Goal: Task Accomplishment & Management: Manage account settings

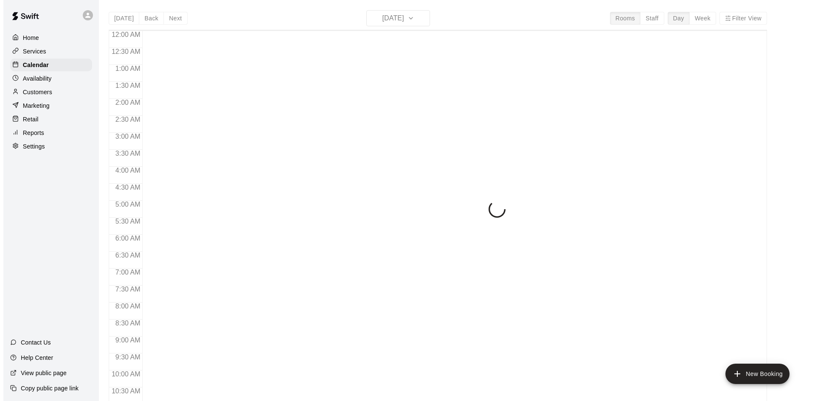
scroll to position [290, 0]
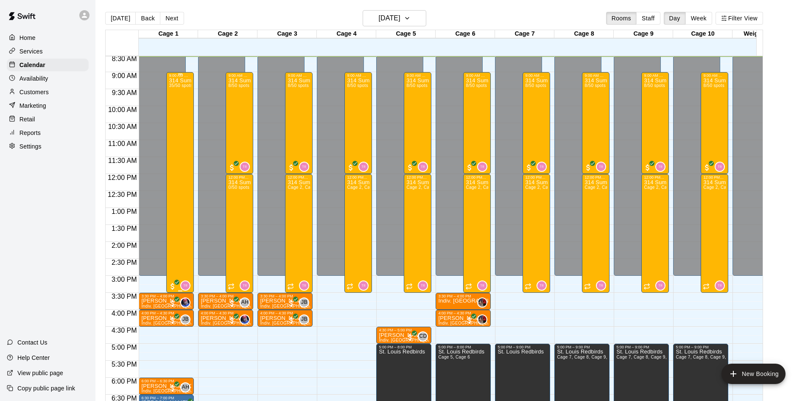
click at [188, 128] on div "314 Summer Camp | Week 10 (Full Day) 35/50 spots" at bounding box center [180, 278] width 22 height 401
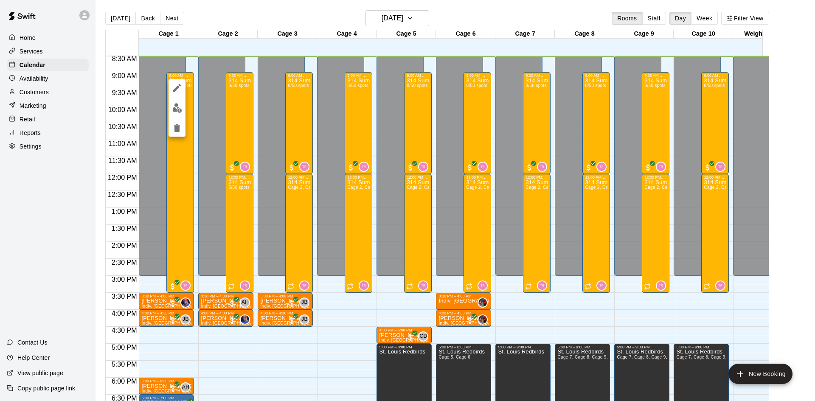
click at [174, 106] on img "edit" at bounding box center [177, 108] width 10 height 10
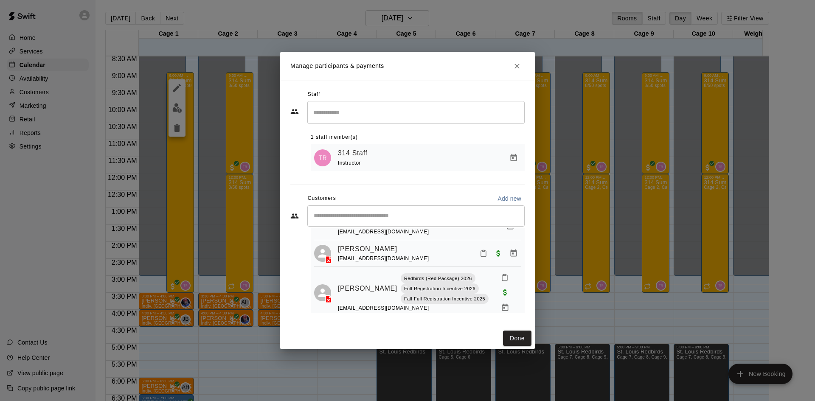
scroll to position [283, 0]
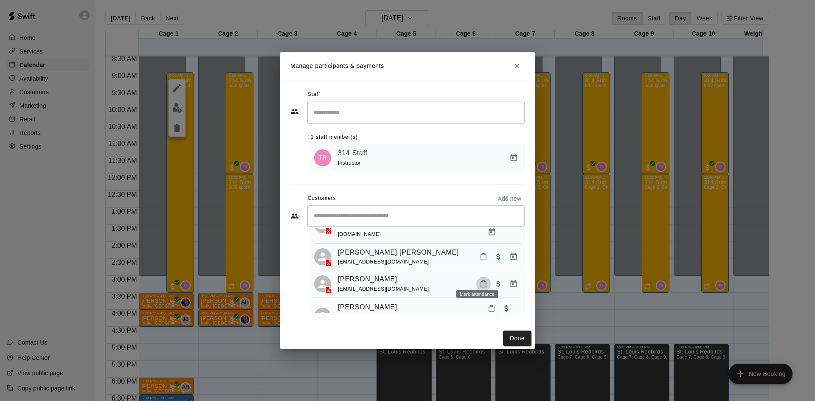
click at [480, 280] on icon "Mark attendance" at bounding box center [483, 284] width 8 height 8
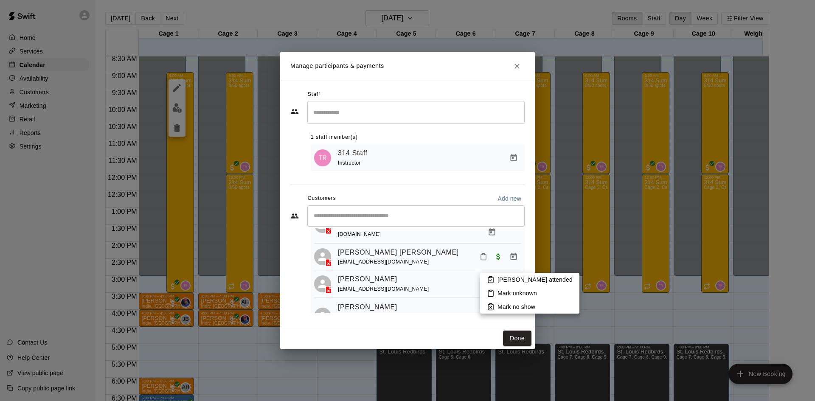
click at [499, 278] on p "[PERSON_NAME] attended" at bounding box center [534, 279] width 75 height 8
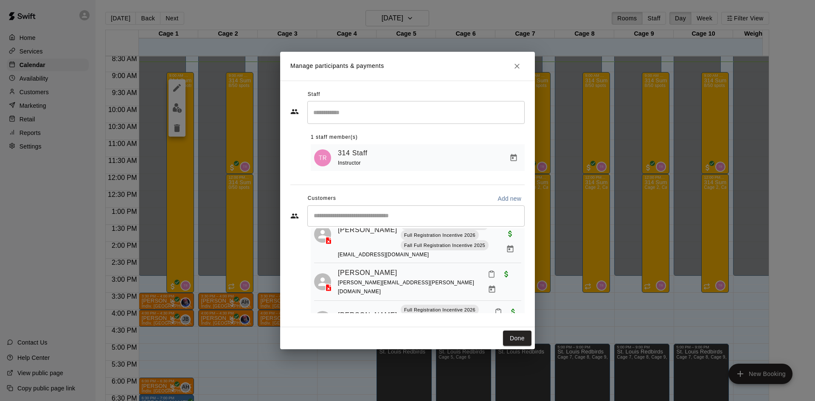
scroll to position [85, 0]
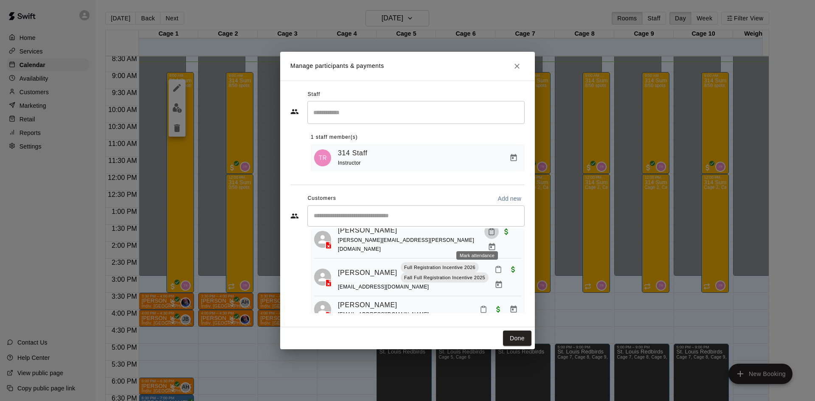
click at [484, 238] on button "Mark attendance" at bounding box center [491, 231] width 14 height 14
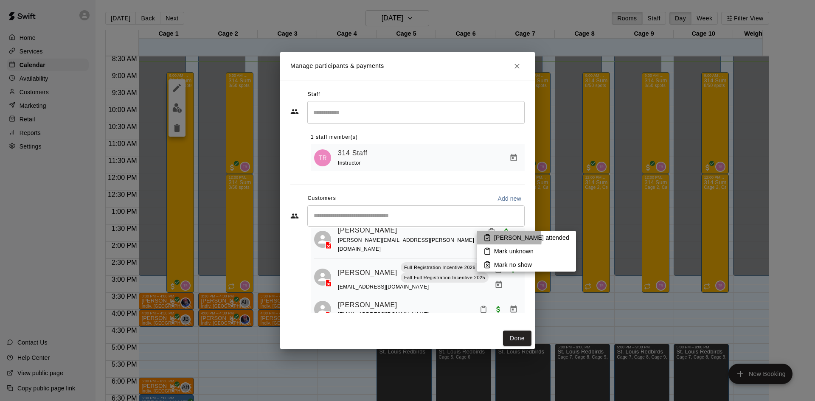
click at [500, 239] on p "[PERSON_NAME] attended" at bounding box center [531, 237] width 75 height 8
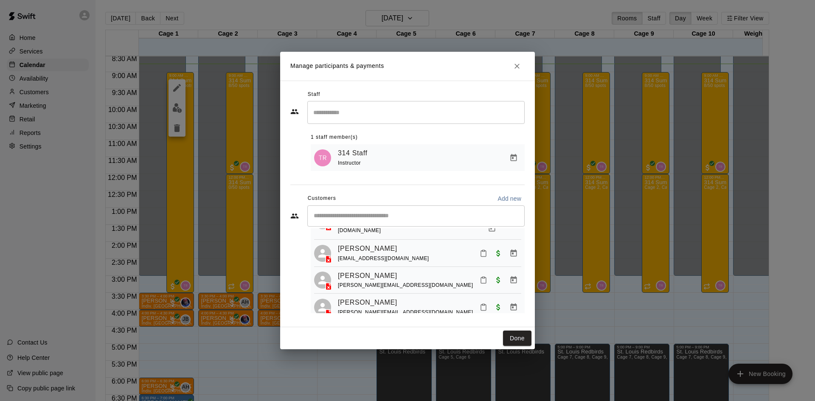
scroll to position [1131, 0]
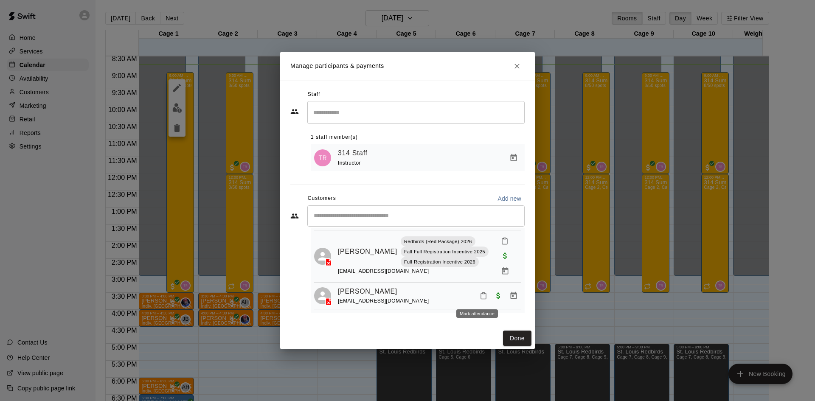
click at [476, 315] on button "Mark attendance" at bounding box center [483, 322] width 14 height 14
click at [496, 297] on p "[PERSON_NAME] attended" at bounding box center [531, 295] width 75 height 8
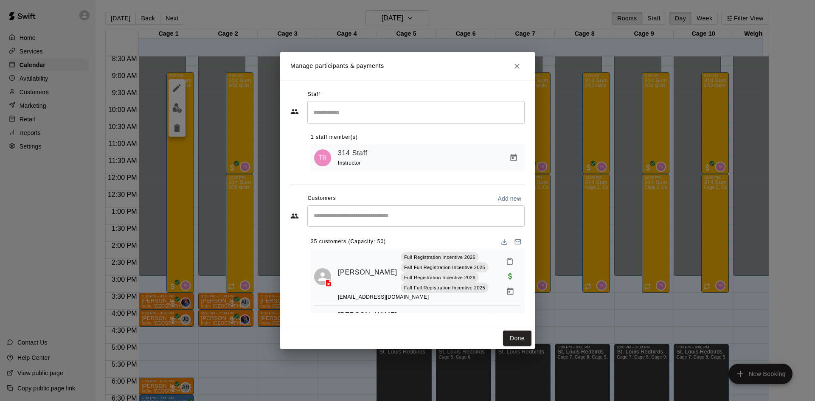
scroll to position [114, 0]
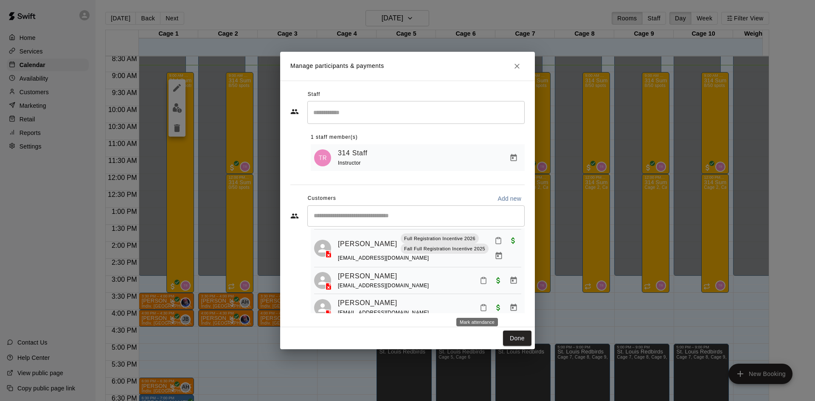
click at [479, 305] on icon "Mark attendance" at bounding box center [483, 308] width 8 height 8
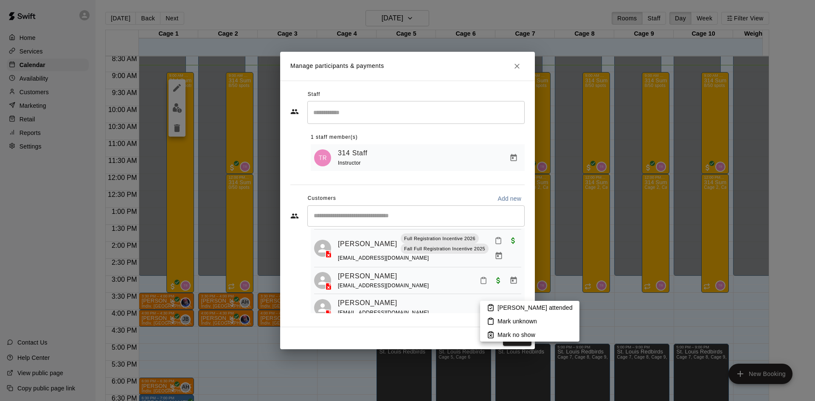
click at [524, 311] on p "[PERSON_NAME] attended" at bounding box center [534, 307] width 75 height 8
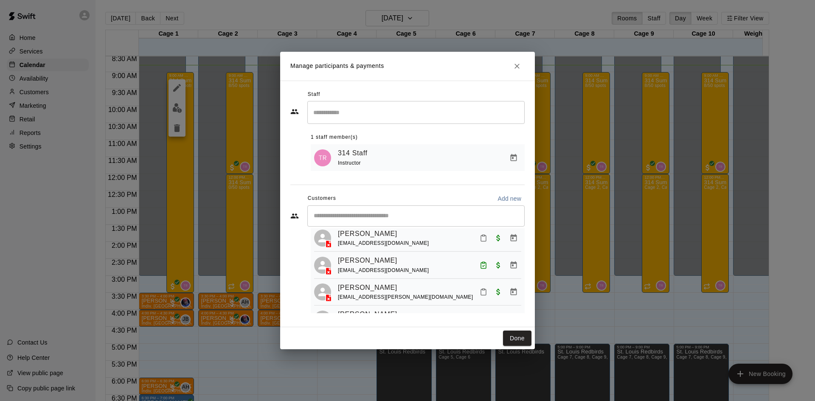
scroll to position [890, 0]
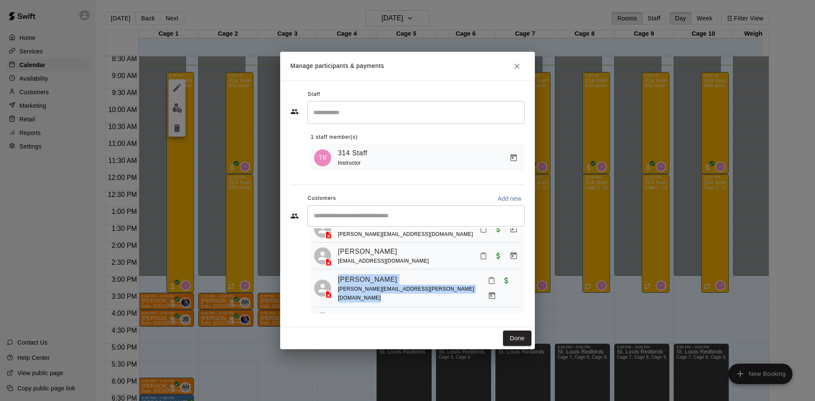
drag, startPoint x: 482, startPoint y: 291, endPoint x: 474, endPoint y: 306, distance: 17.3
click at [481, 318] on icon "Mark attendance" at bounding box center [483, 321] width 5 height 6
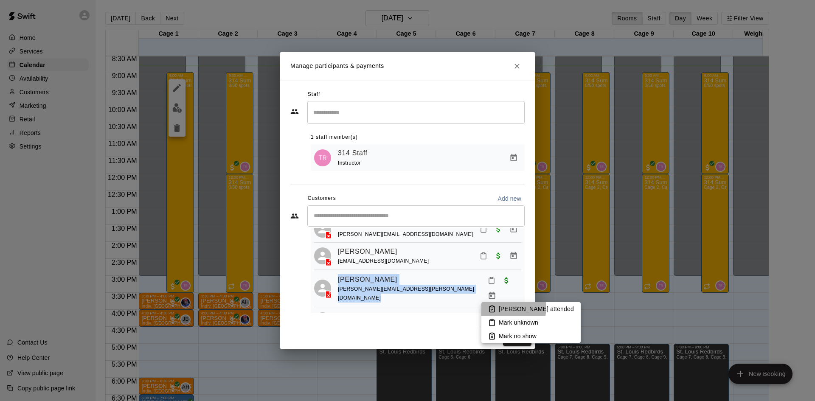
click at [496, 307] on li "[PERSON_NAME] attended" at bounding box center [530, 309] width 99 height 14
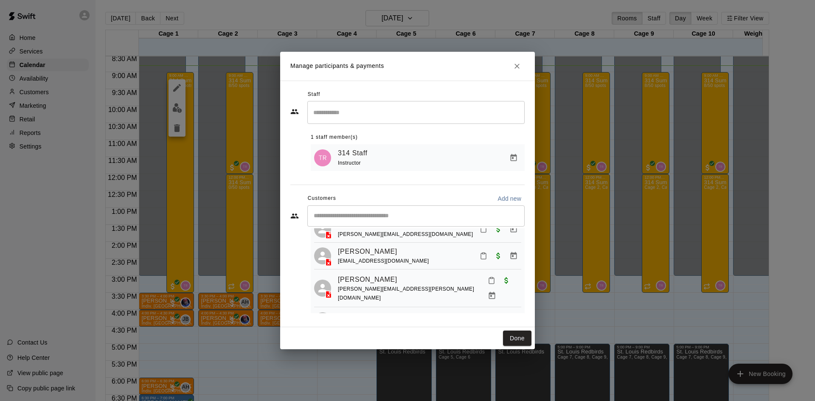
scroll to position [472, 0]
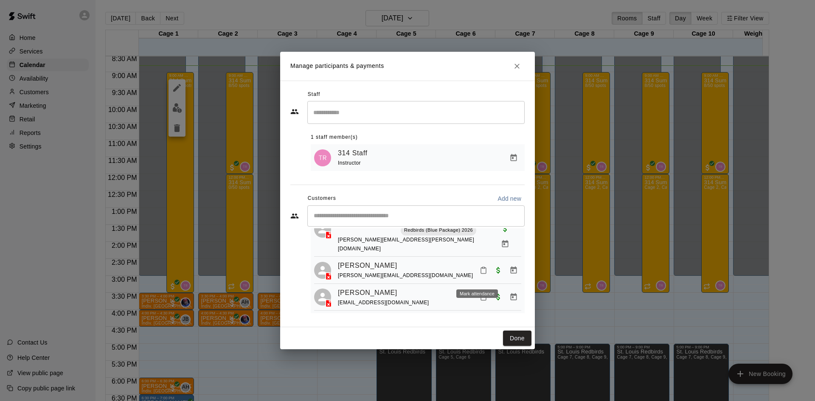
click at [479, 293] on icon "Mark attendance" at bounding box center [483, 297] width 8 height 8
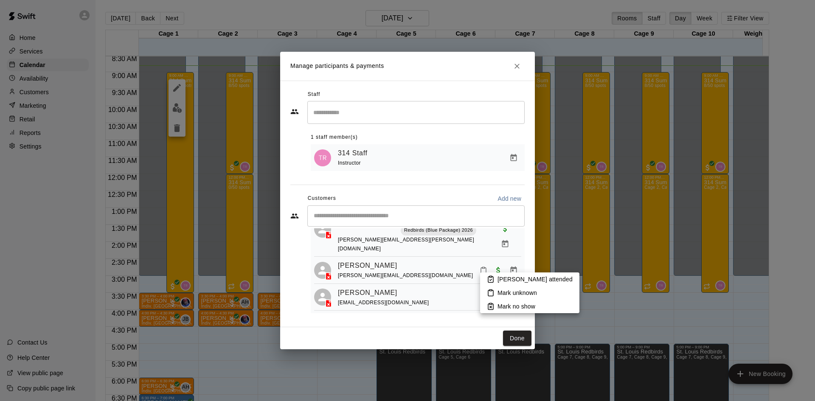
click at [493, 278] on icon at bounding box center [491, 279] width 8 height 8
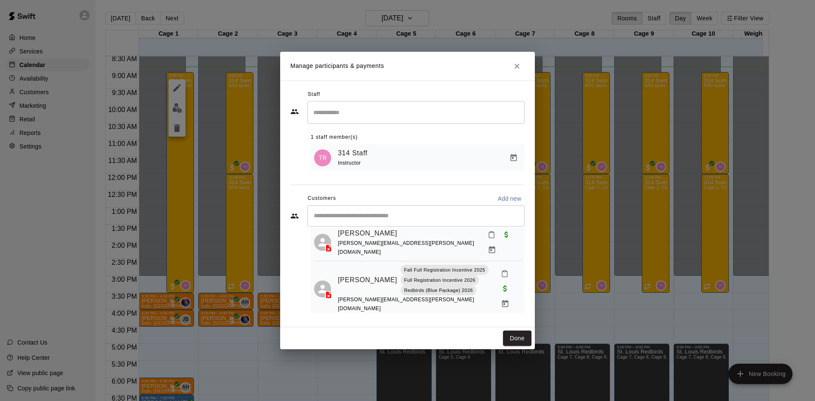
scroll to position [777, 0]
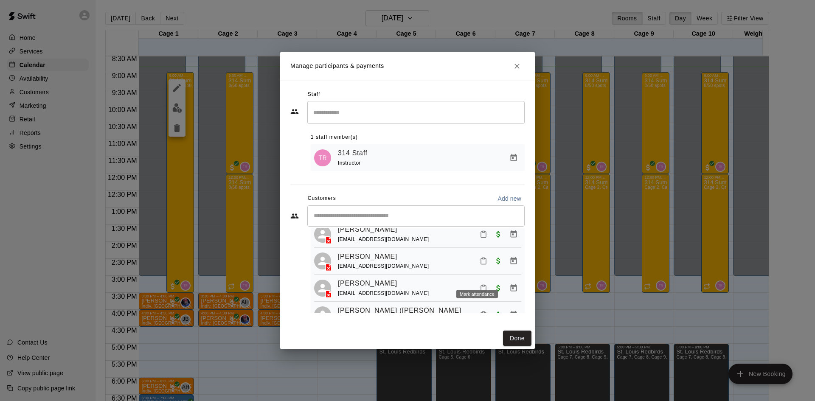
click at [481, 281] on button "Mark attendance" at bounding box center [483, 288] width 14 height 14
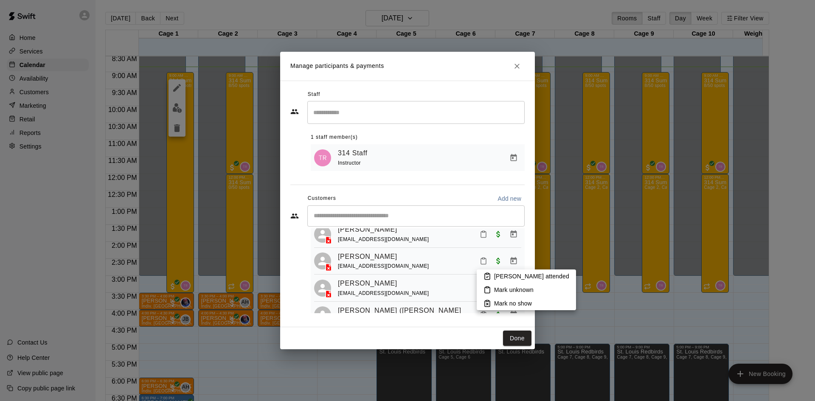
click at [499, 278] on p "[PERSON_NAME] attended" at bounding box center [531, 276] width 75 height 8
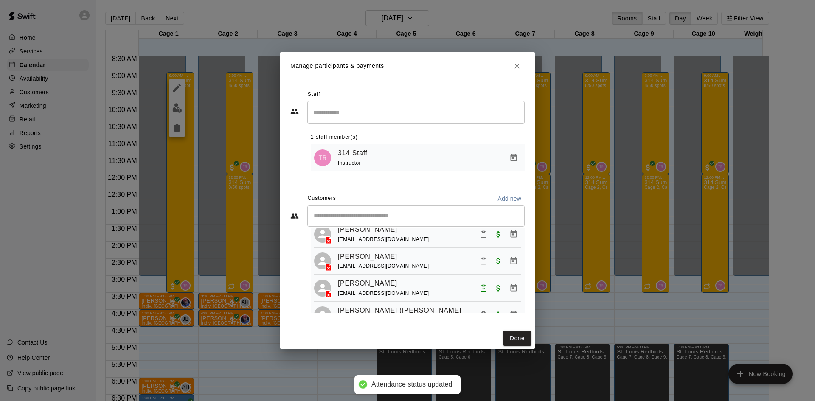
scroll to position [890, 0]
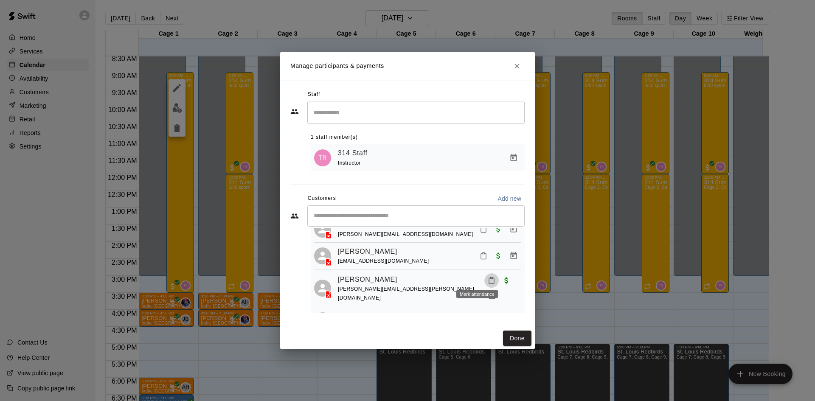
click at [489, 278] on icon "Mark attendance" at bounding box center [491, 281] width 5 height 6
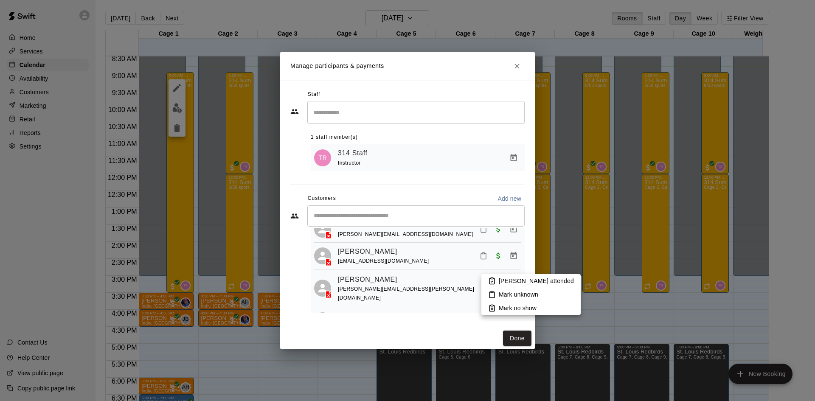
click at [494, 281] on icon at bounding box center [492, 281] width 8 height 8
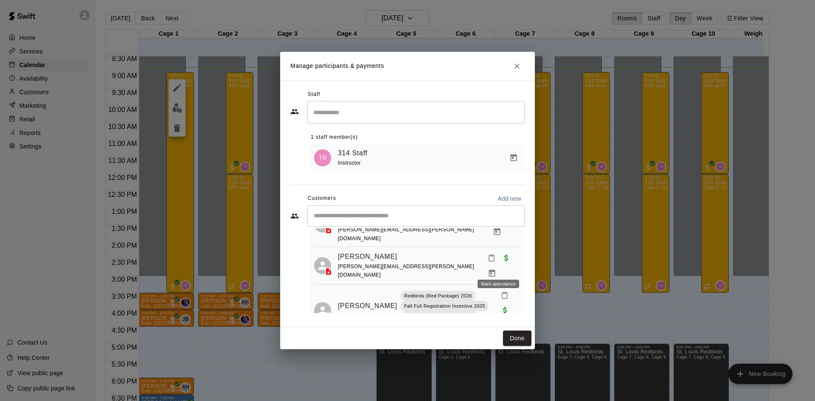
click at [502, 288] on button "Mark attendance" at bounding box center [504, 295] width 14 height 14
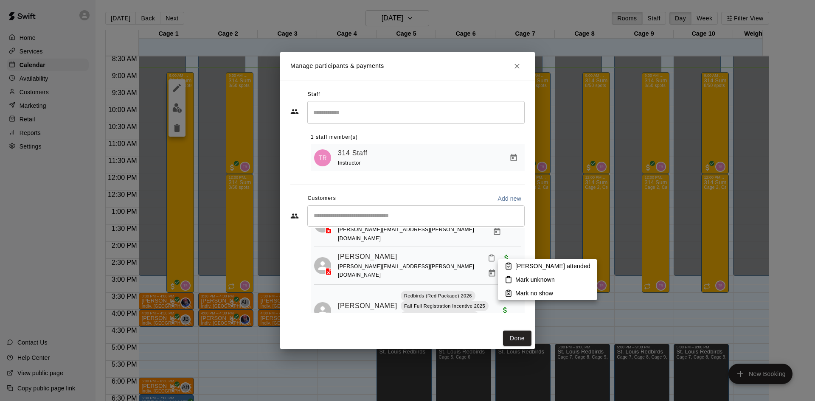
click at [516, 263] on p "[PERSON_NAME] attended" at bounding box center [552, 266] width 75 height 8
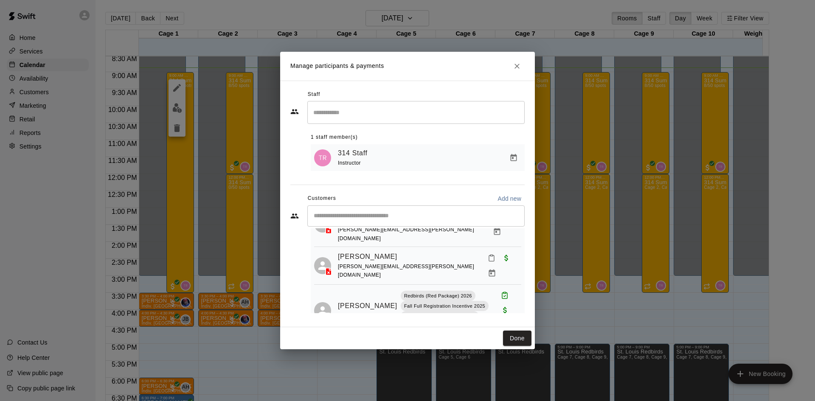
scroll to position [749, 0]
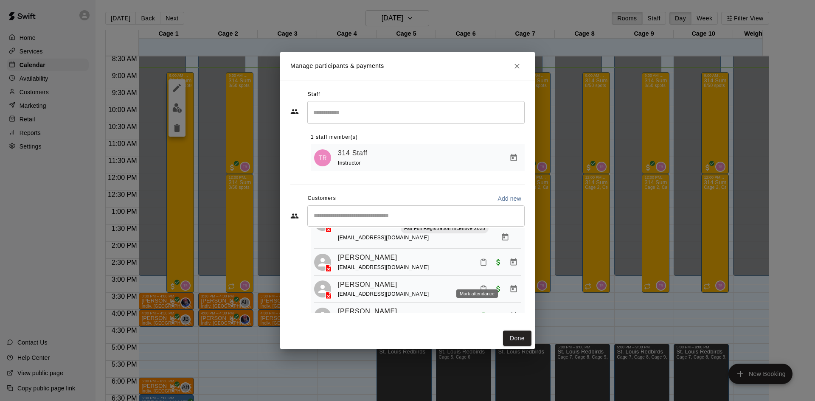
click at [479, 285] on icon "Mark attendance" at bounding box center [483, 289] width 8 height 8
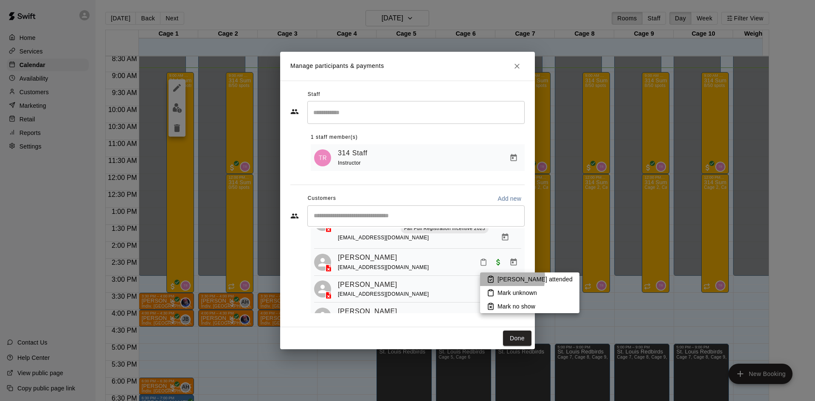
click at [501, 277] on p "[PERSON_NAME] attended" at bounding box center [534, 279] width 75 height 8
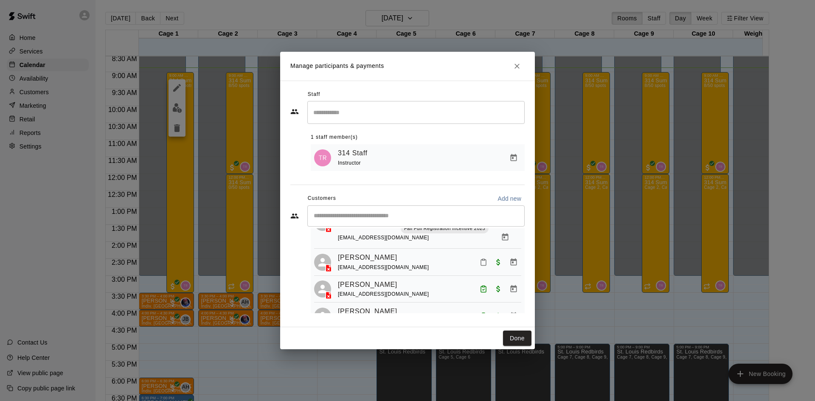
scroll to position [199, 0]
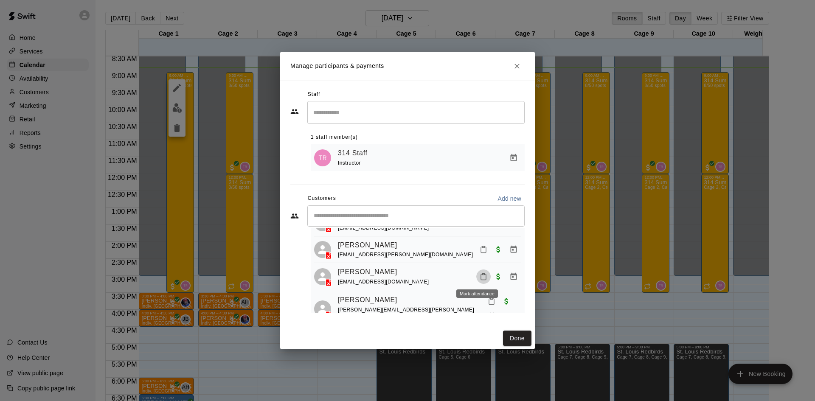
click at [479, 275] on icon "Mark attendance" at bounding box center [483, 277] width 8 height 8
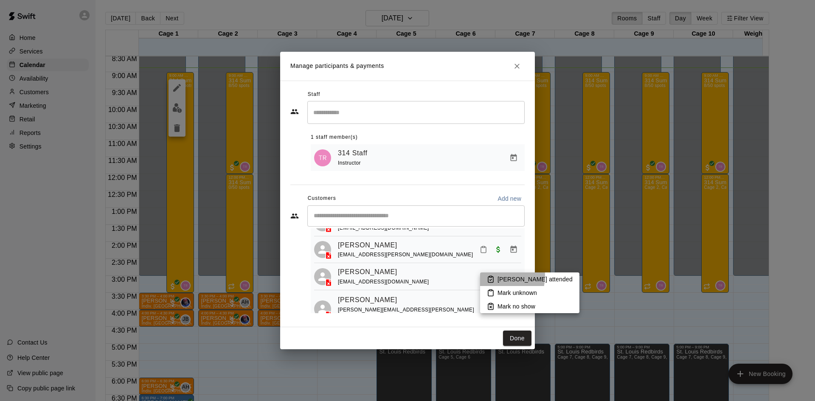
click at [491, 276] on rect at bounding box center [490, 276] width 3 height 1
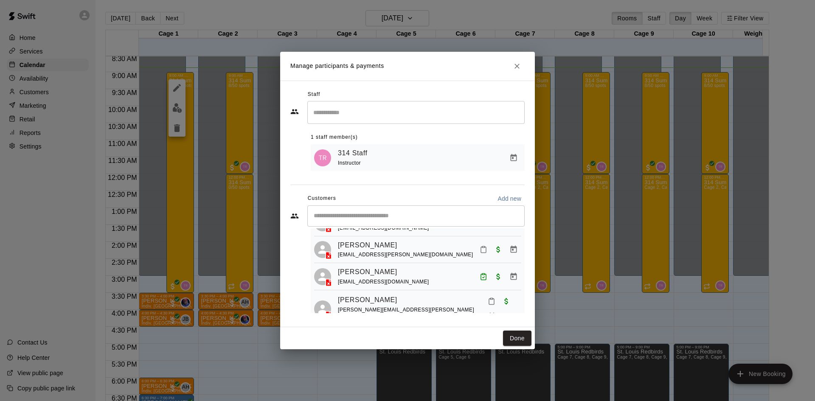
scroll to position [834, 0]
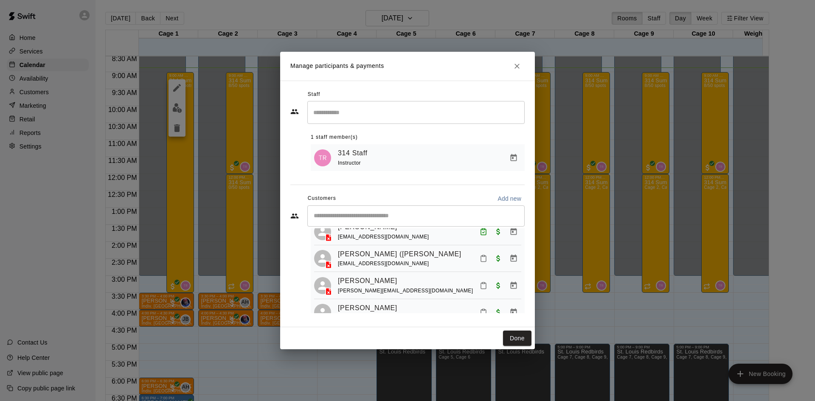
click at [479, 282] on icon "Mark attendance" at bounding box center [483, 286] width 8 height 8
drag, startPoint x: 490, startPoint y: 281, endPoint x: 502, endPoint y: 277, distance: 11.8
click at [491, 281] on icon at bounding box center [491, 280] width 8 height 8
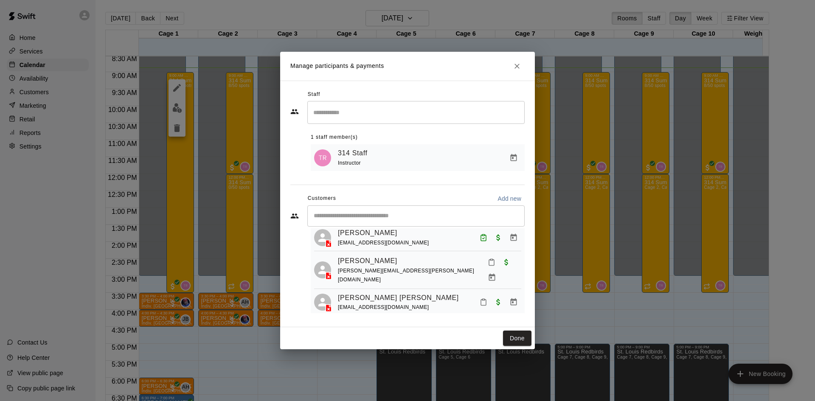
scroll to position [975, 0]
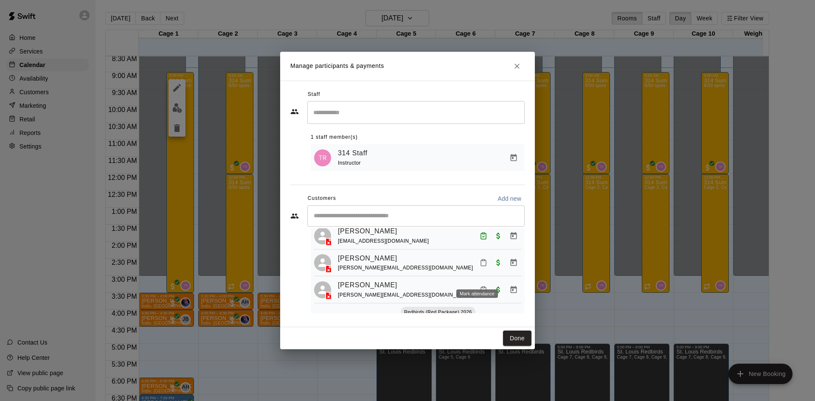
click at [479, 283] on button "Mark attendance" at bounding box center [483, 290] width 14 height 14
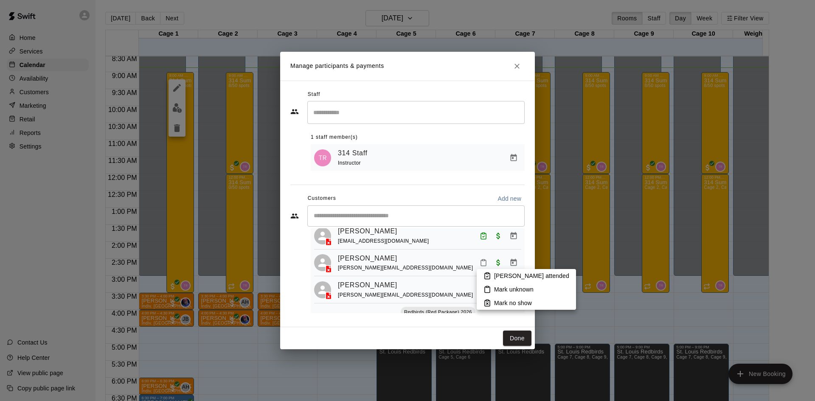
click at [508, 277] on p "[PERSON_NAME] attended" at bounding box center [531, 276] width 75 height 8
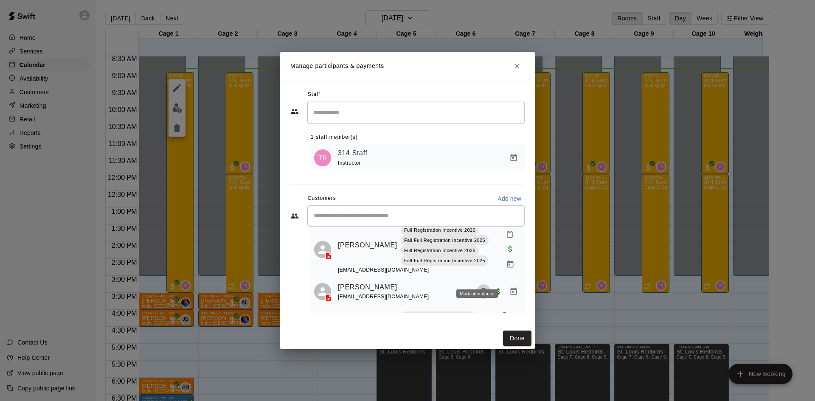
click at [479, 288] on icon "Mark attendance" at bounding box center [483, 292] width 8 height 8
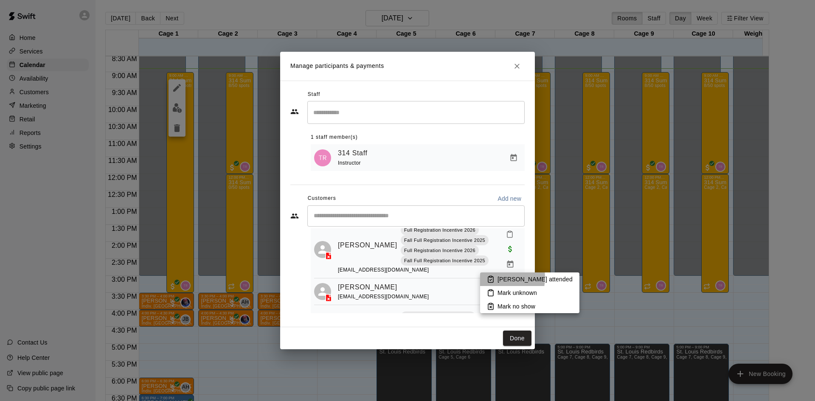
click at [493, 277] on icon at bounding box center [491, 279] width 8 height 8
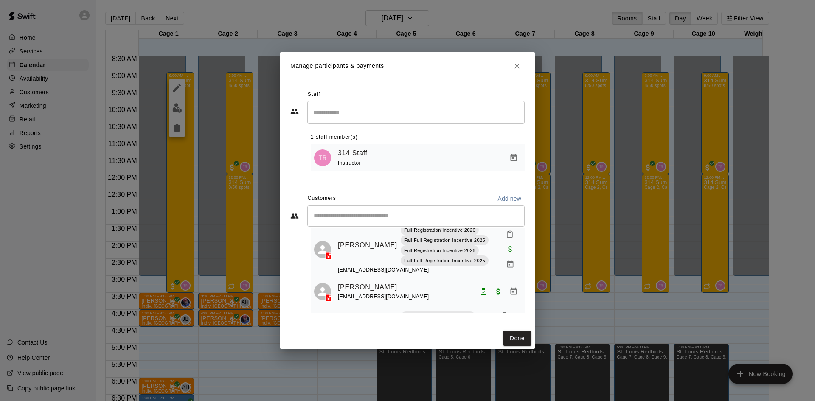
scroll to position [500, 0]
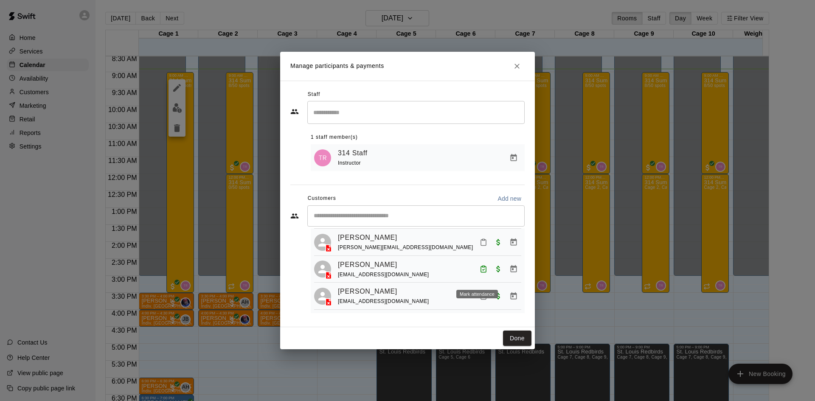
click at [476, 289] on button "Mark attendance" at bounding box center [483, 296] width 14 height 14
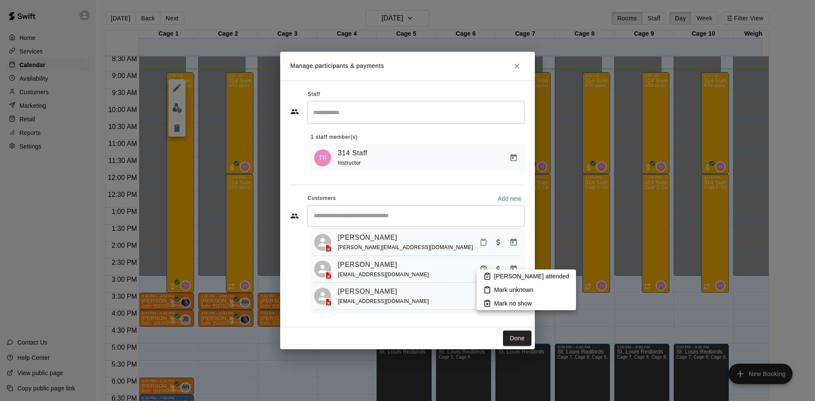
click at [490, 278] on icon at bounding box center [487, 276] width 8 height 8
click at [501, 317] on icon "Mark attendance" at bounding box center [505, 321] width 8 height 8
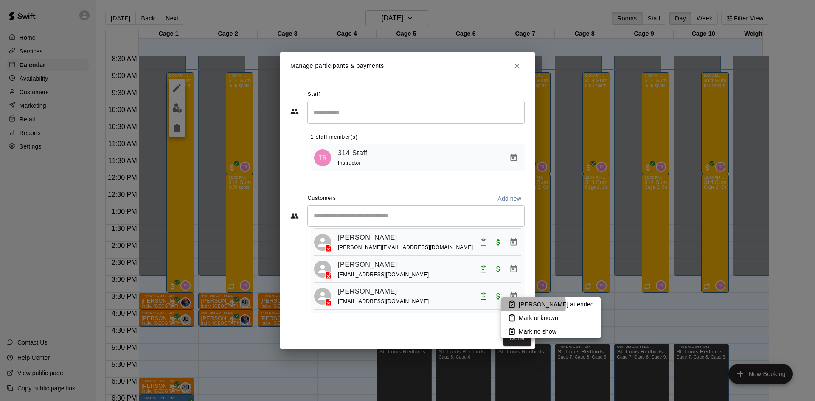
click at [508, 305] on li "[PERSON_NAME] attended" at bounding box center [550, 304] width 99 height 14
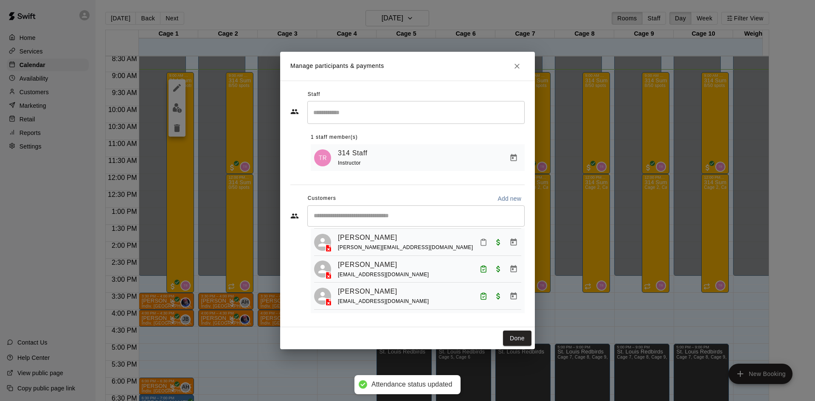
scroll to position [1123, 0]
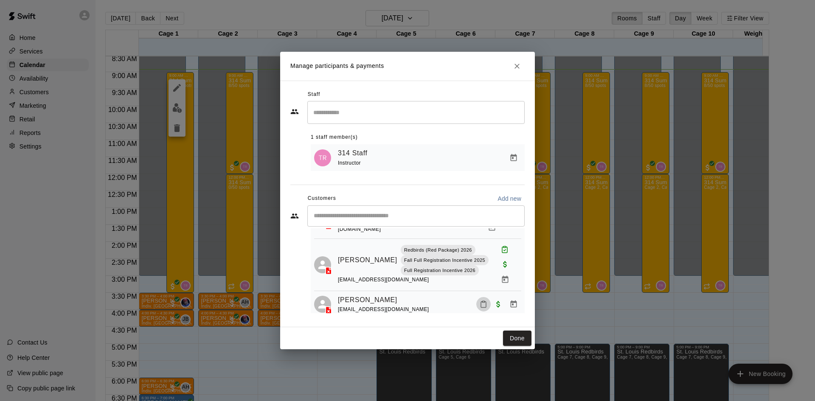
click at [482, 301] on rect "Mark attendance" at bounding box center [483, 301] width 3 height 1
click at [493, 276] on icon at bounding box center [493, 280] width 8 height 8
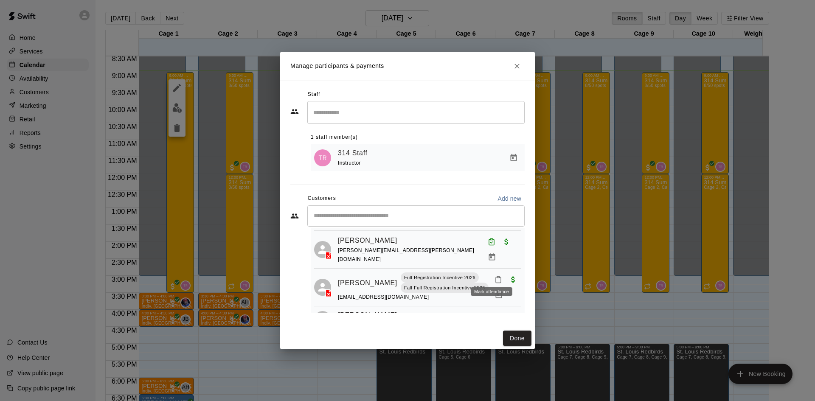
click at [491, 272] on button "Mark attendance" at bounding box center [498, 279] width 14 height 14
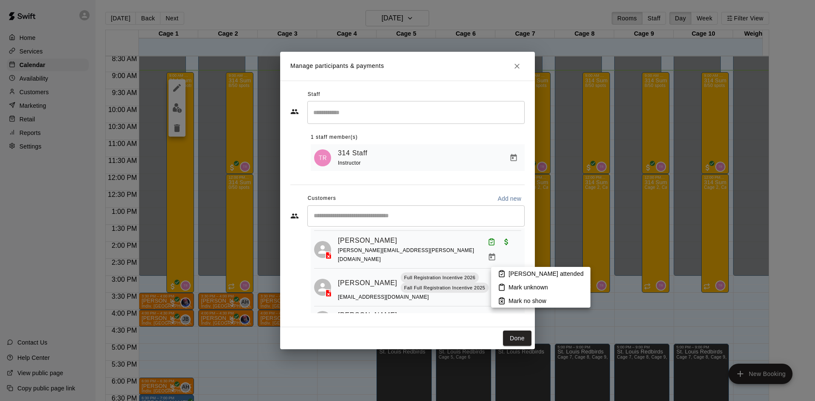
click at [493, 271] on li "[PERSON_NAME] attended" at bounding box center [540, 274] width 99 height 14
click at [499, 274] on icon at bounding box center [502, 274] width 8 height 8
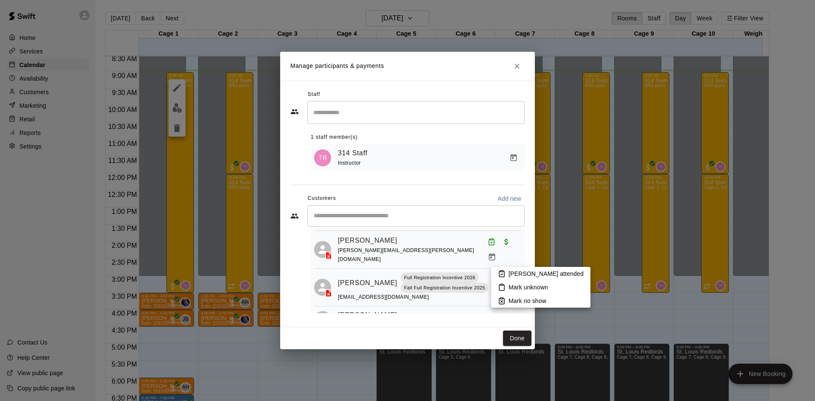
click at [499, 274] on icon at bounding box center [502, 274] width 8 height 8
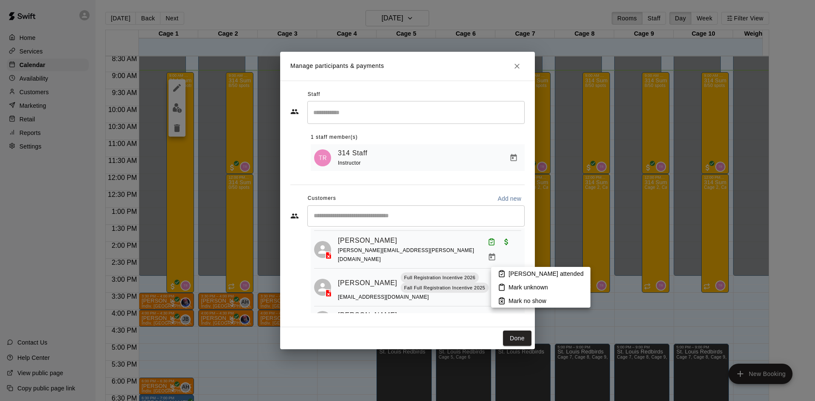
click at [499, 274] on icon at bounding box center [502, 274] width 8 height 8
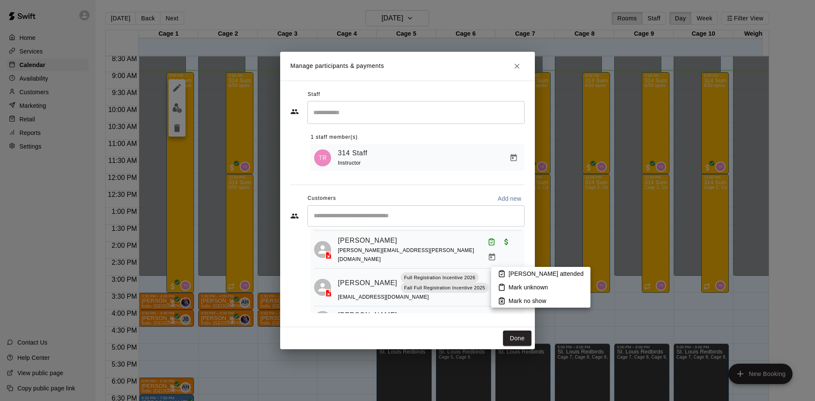
click at [499, 274] on icon at bounding box center [502, 274] width 8 height 8
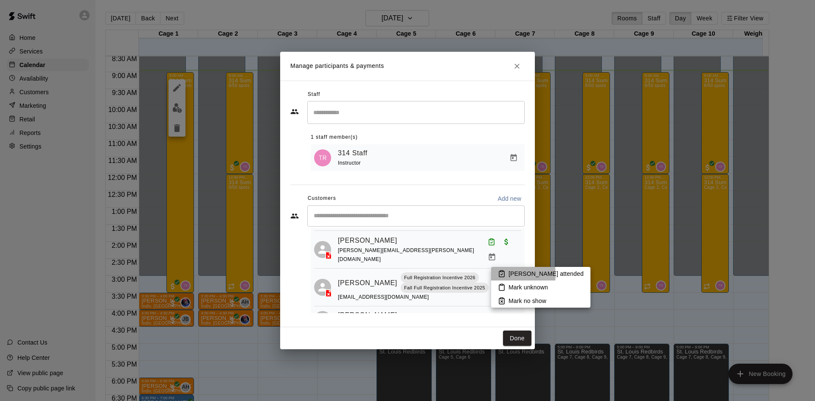
click at [499, 274] on icon at bounding box center [502, 274] width 8 height 8
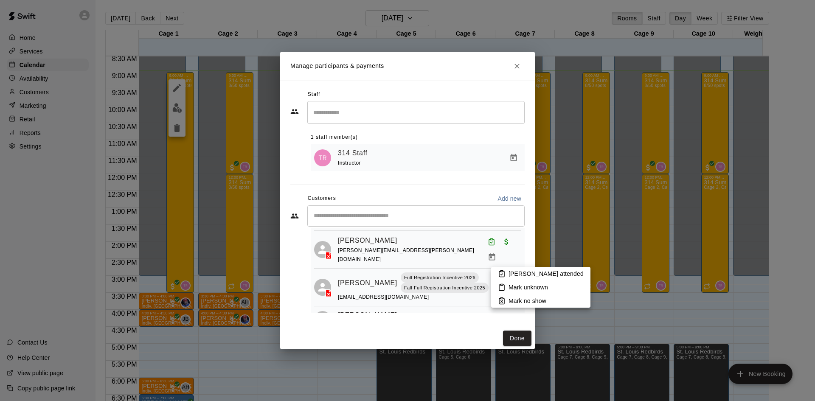
click at [499, 274] on icon at bounding box center [502, 274] width 8 height 8
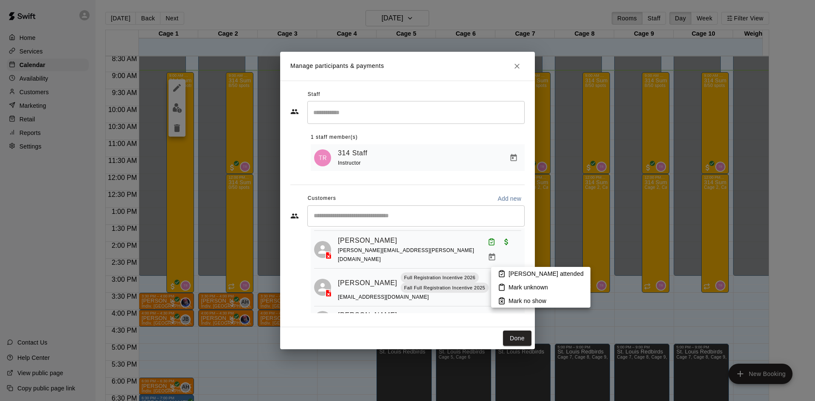
click at [499, 274] on icon at bounding box center [502, 274] width 8 height 8
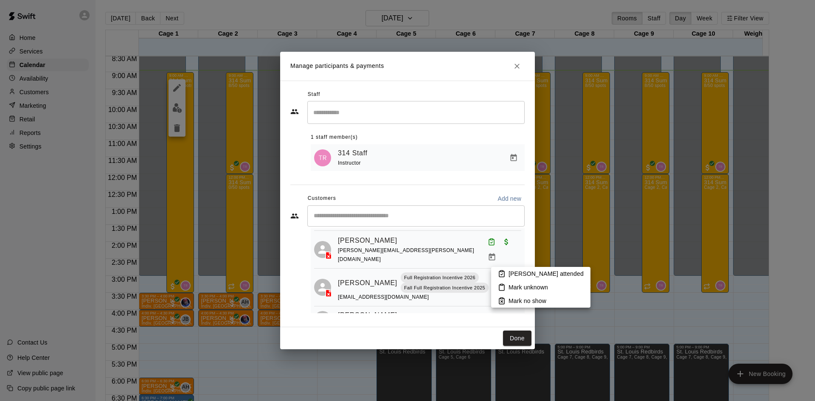
click at [499, 274] on icon at bounding box center [502, 274] width 8 height 8
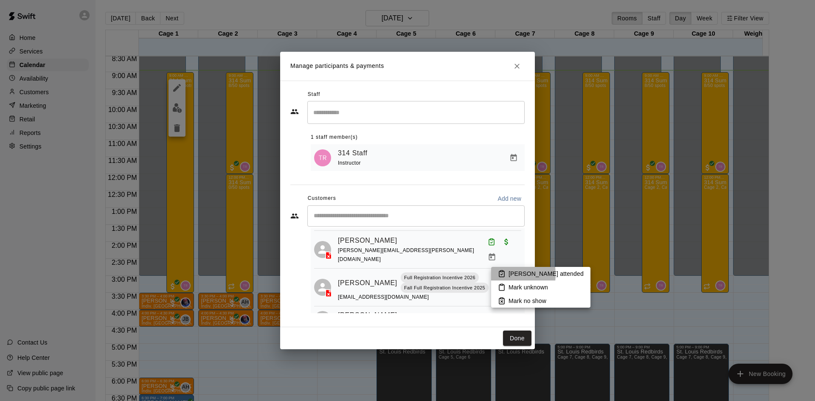
click at [499, 274] on icon at bounding box center [502, 274] width 8 height 8
click at [499, 274] on li "[PERSON_NAME] attended" at bounding box center [540, 274] width 99 height 14
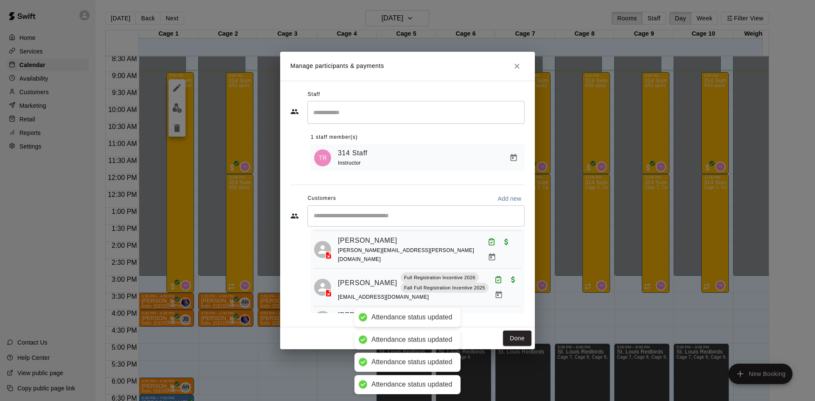
click at [505, 275] on span "Paid with Card" at bounding box center [512, 278] width 15 height 7
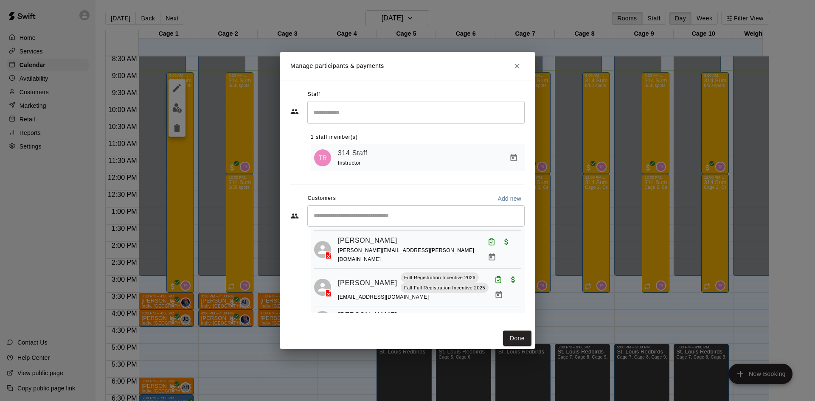
scroll to position [806, 0]
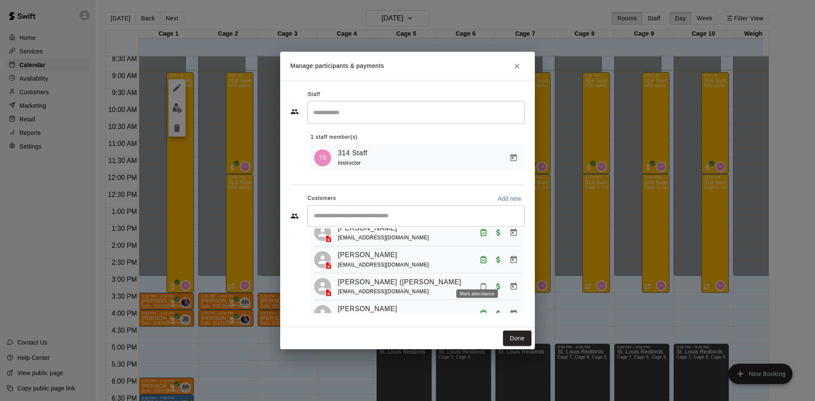
click at [479, 283] on icon "Mark attendance" at bounding box center [483, 287] width 8 height 8
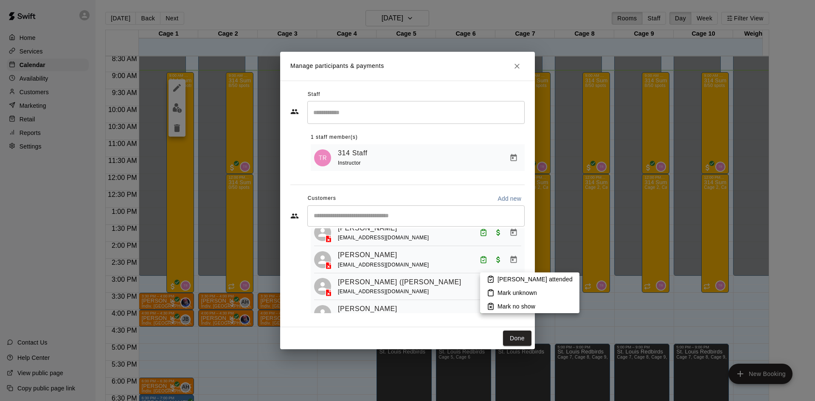
click at [492, 277] on icon at bounding box center [490, 280] width 5 height 6
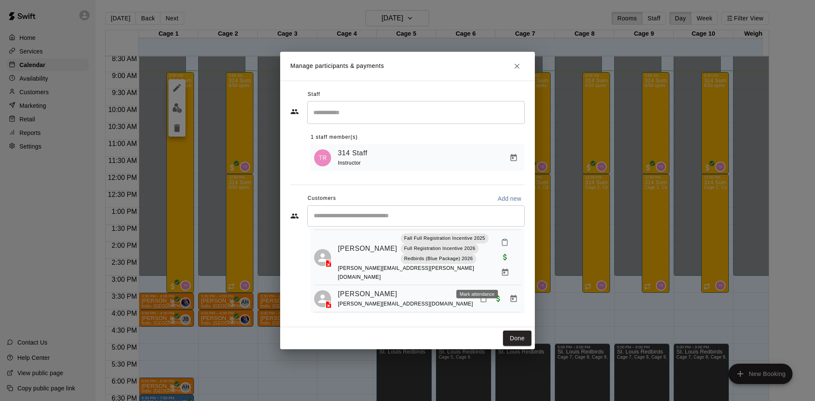
click at [479, 295] on icon "Mark attendance" at bounding box center [483, 299] width 8 height 8
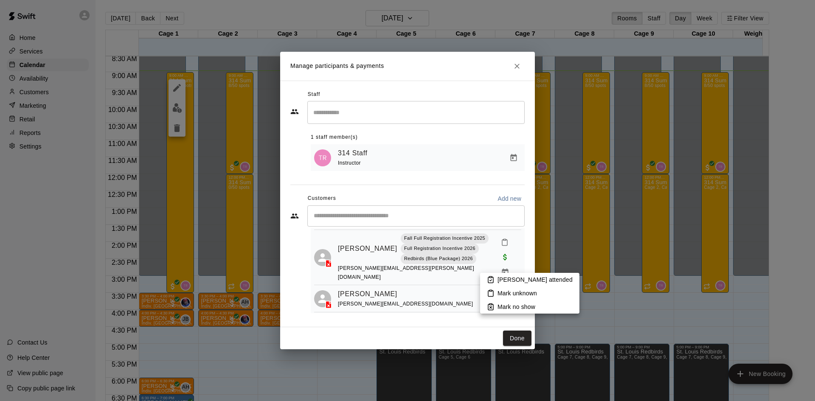
click at [513, 276] on p "[PERSON_NAME] attended" at bounding box center [534, 279] width 75 height 8
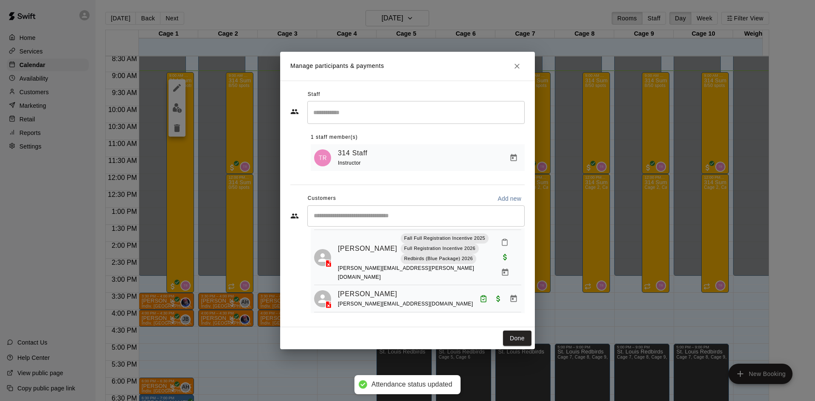
scroll to position [947, 0]
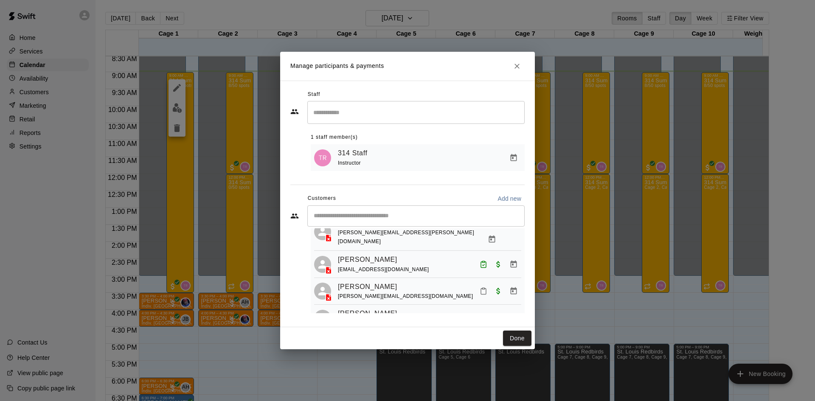
click at [482, 284] on button "Mark attendance" at bounding box center [483, 291] width 14 height 14
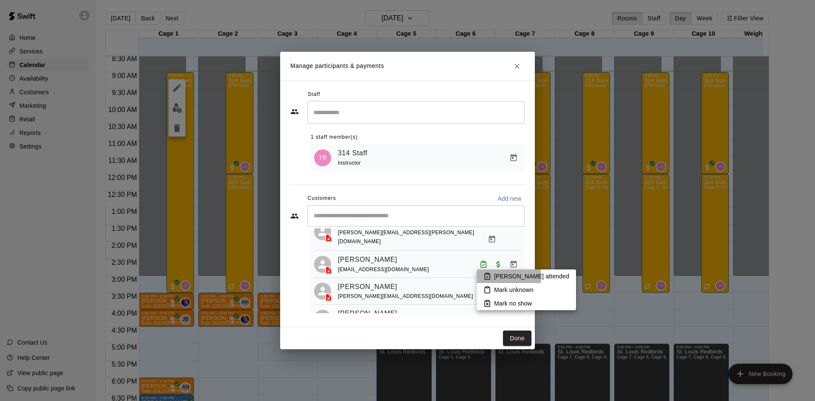
click at [493, 277] on li "[PERSON_NAME] attended" at bounding box center [525, 276] width 99 height 14
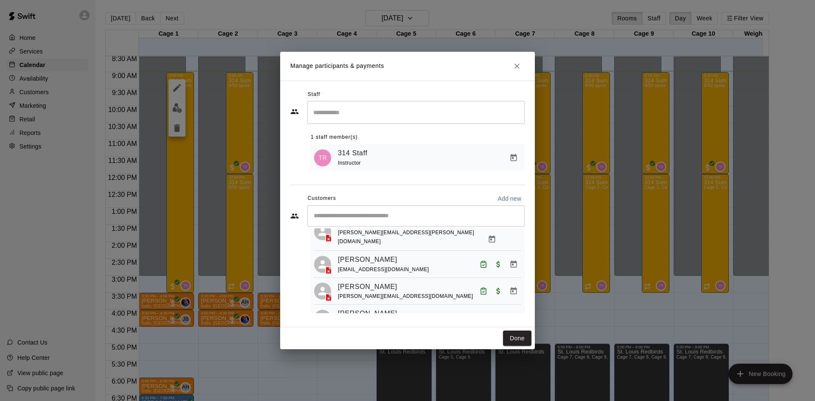
scroll to position [1003, 0]
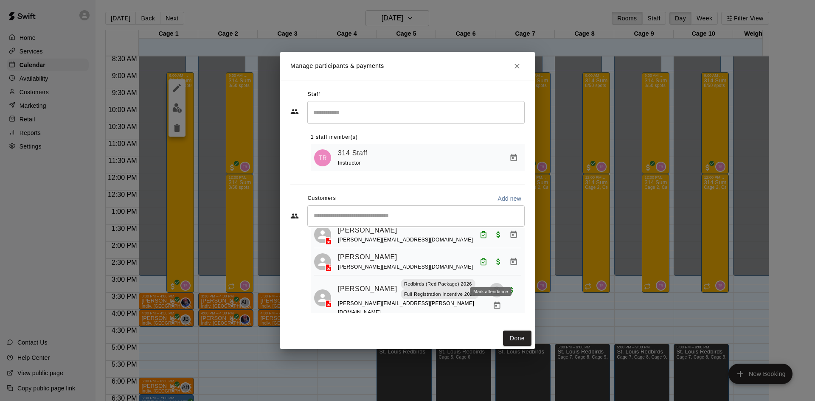
click at [489, 283] on button "Mark attendance" at bounding box center [496, 290] width 14 height 14
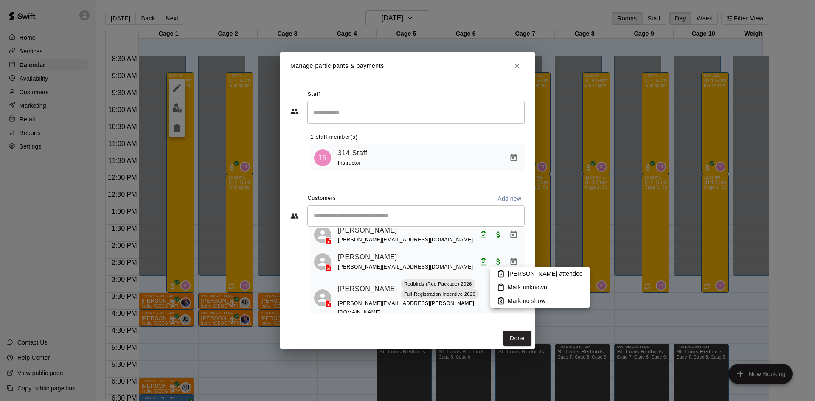
click at [520, 275] on p "[PERSON_NAME] attended" at bounding box center [544, 273] width 75 height 8
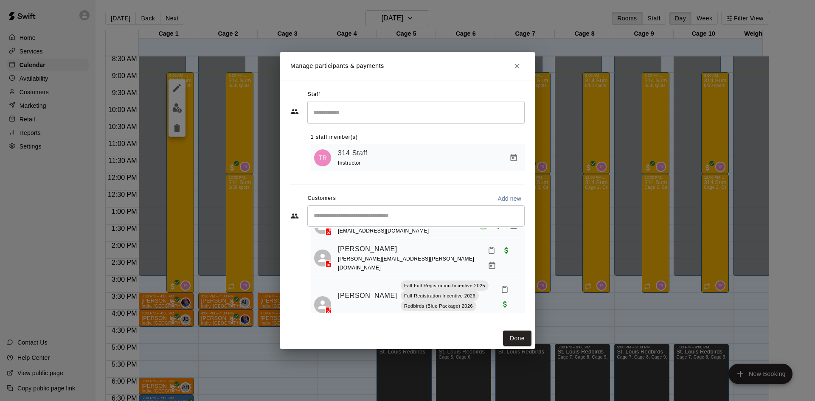
scroll to position [0, 0]
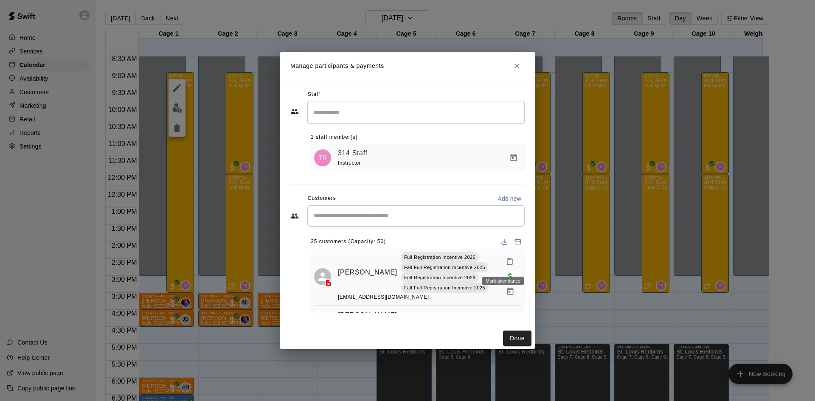
click at [507, 260] on button "Mark attendance" at bounding box center [509, 261] width 14 height 14
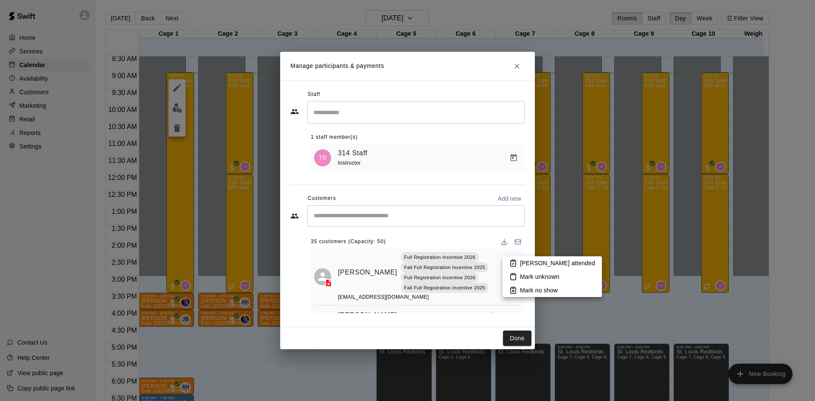
click at [515, 263] on icon at bounding box center [513, 263] width 8 height 8
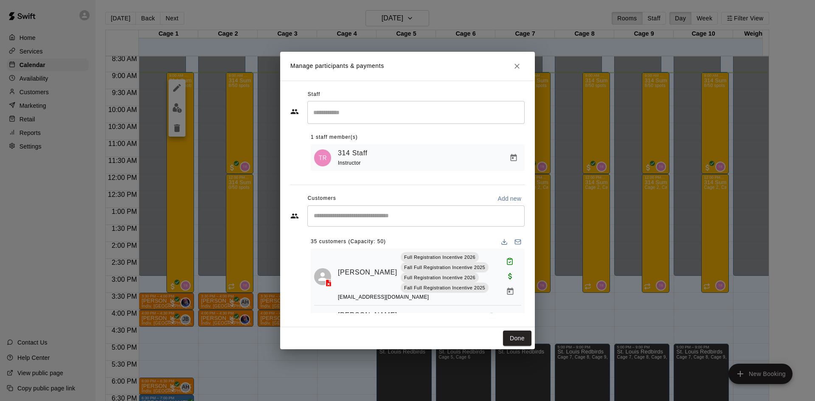
scroll to position [591, 0]
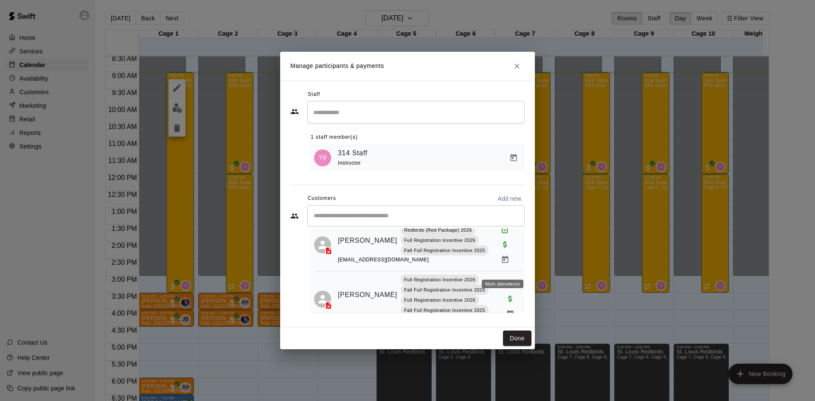
click at [502, 277] on button "Mark attendance" at bounding box center [509, 284] width 14 height 14
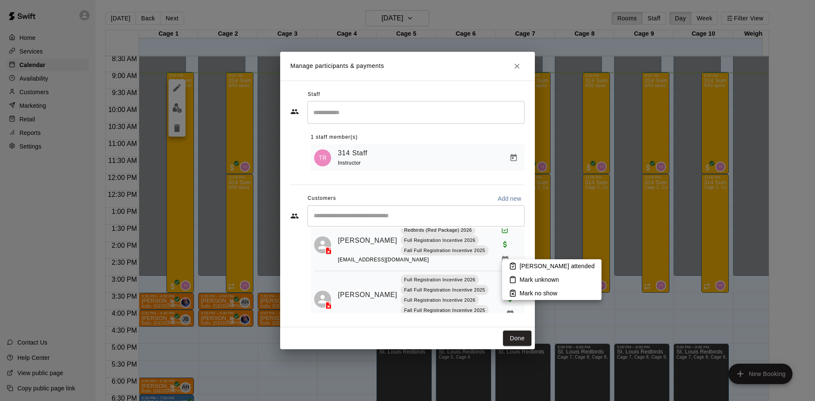
click at [517, 269] on li "[PERSON_NAME] attended" at bounding box center [551, 266] width 99 height 14
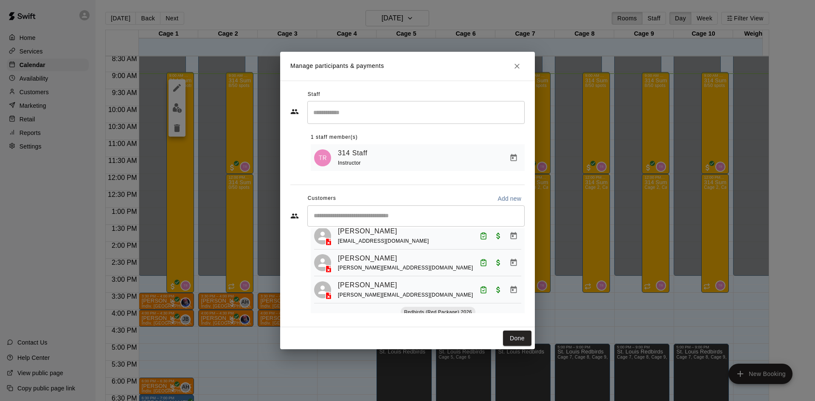
scroll to position [862, 0]
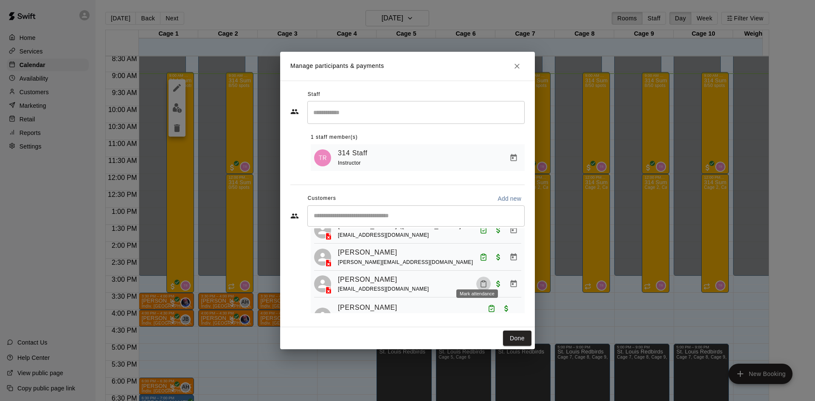
click at [482, 278] on button "Mark attendance" at bounding box center [483, 284] width 14 height 14
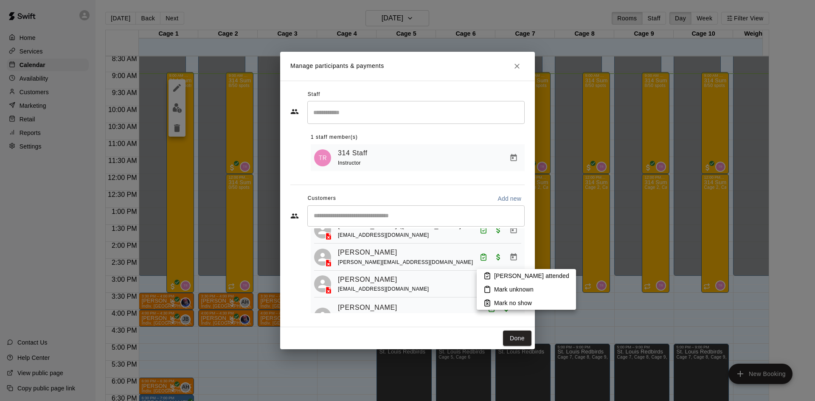
click at [494, 277] on p "[PERSON_NAME] attended" at bounding box center [531, 276] width 75 height 8
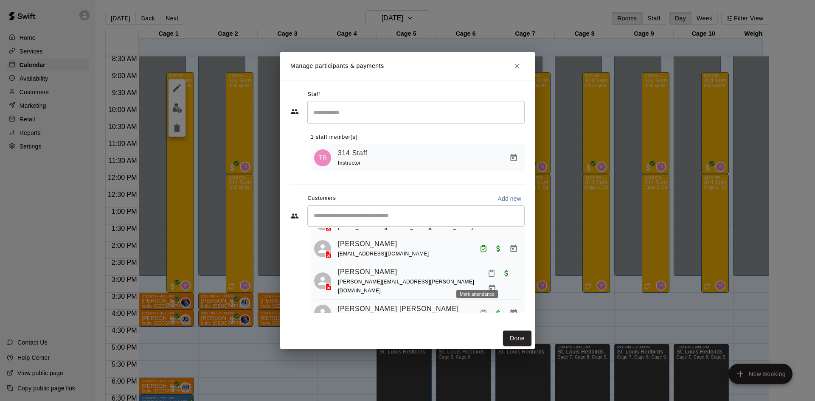
click at [484, 277] on button "Mark attendance" at bounding box center [491, 273] width 14 height 14
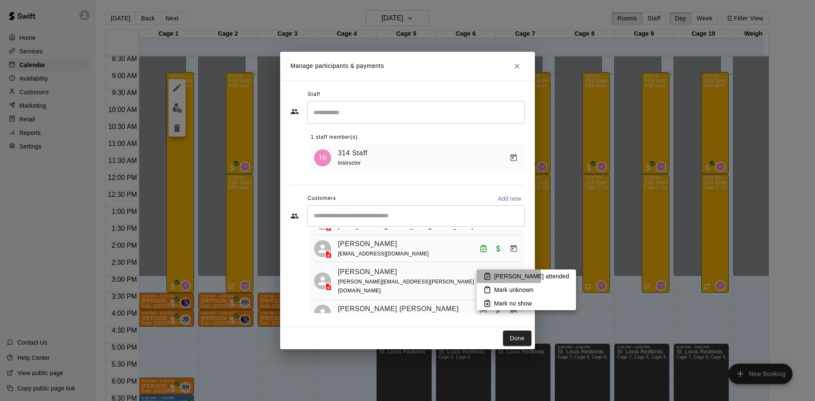
click at [490, 277] on icon at bounding box center [487, 276] width 8 height 8
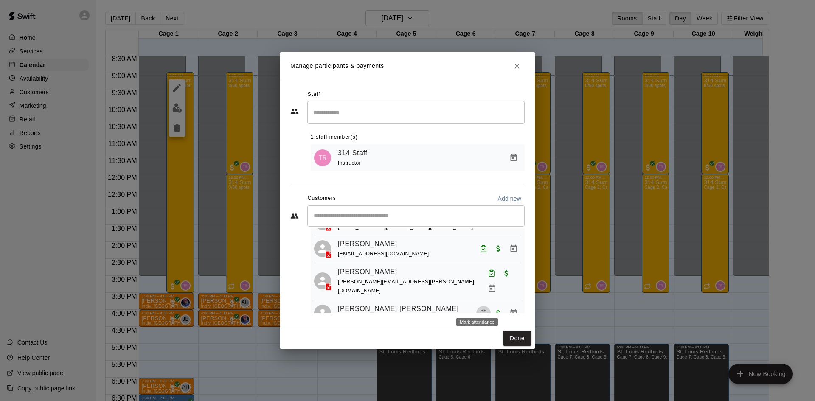
click at [481, 311] on icon "Mark attendance" at bounding box center [483, 314] width 5 height 6
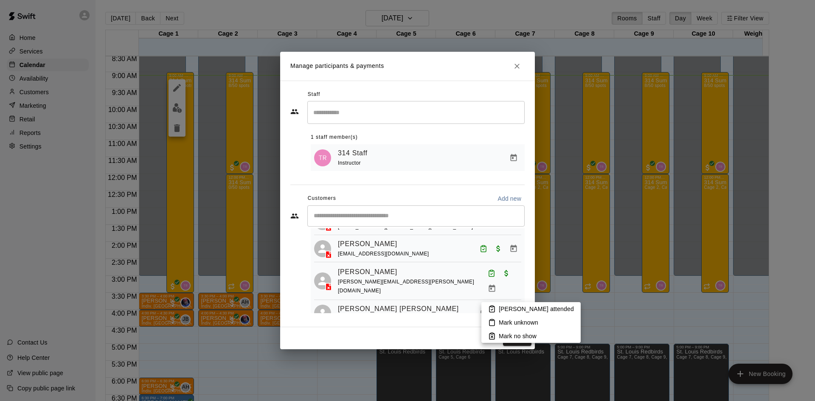
click at [492, 304] on li "[PERSON_NAME] attended" at bounding box center [530, 309] width 99 height 14
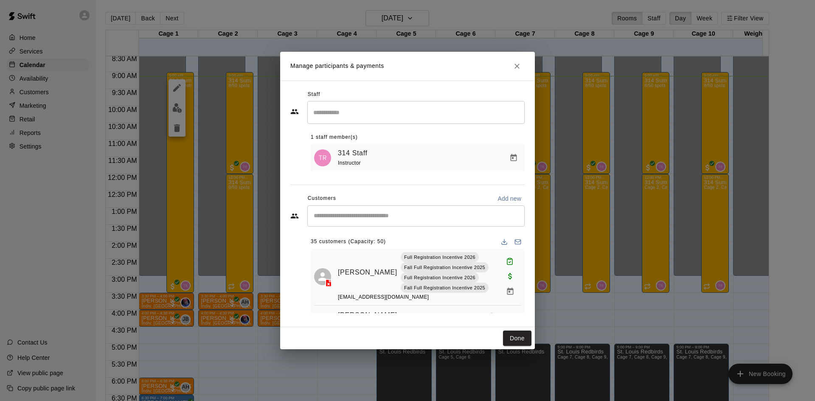
scroll to position [170, 0]
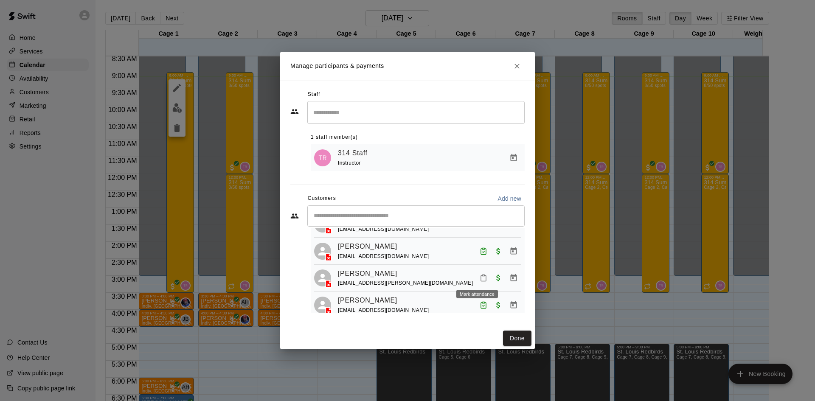
click at [479, 272] on button "Mark attendance" at bounding box center [483, 278] width 14 height 14
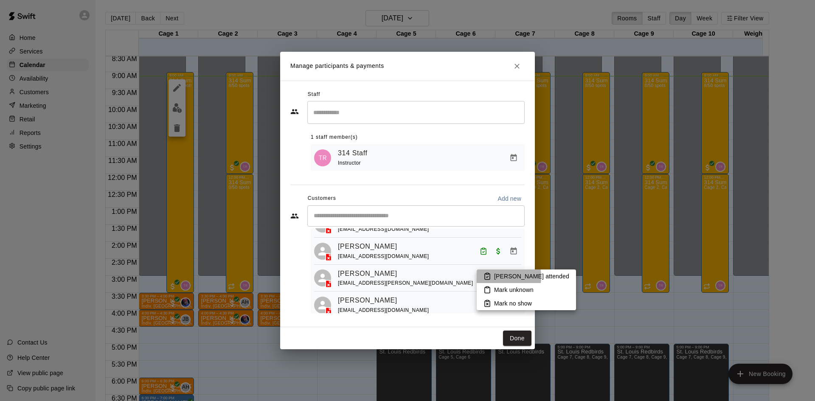
click at [491, 277] on li "[PERSON_NAME] attended" at bounding box center [525, 276] width 99 height 14
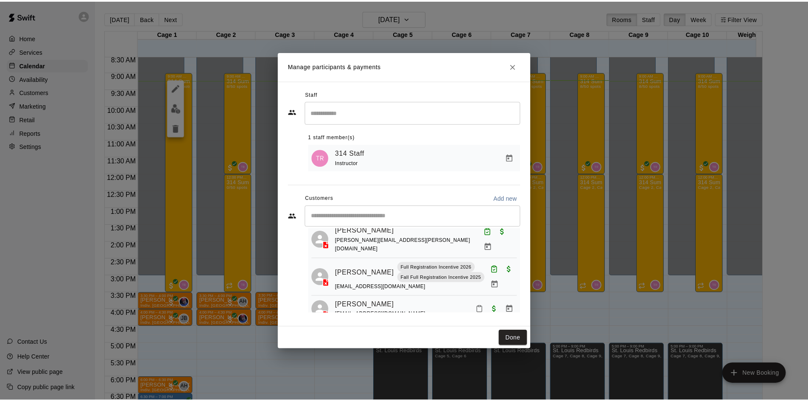
scroll to position [127, 0]
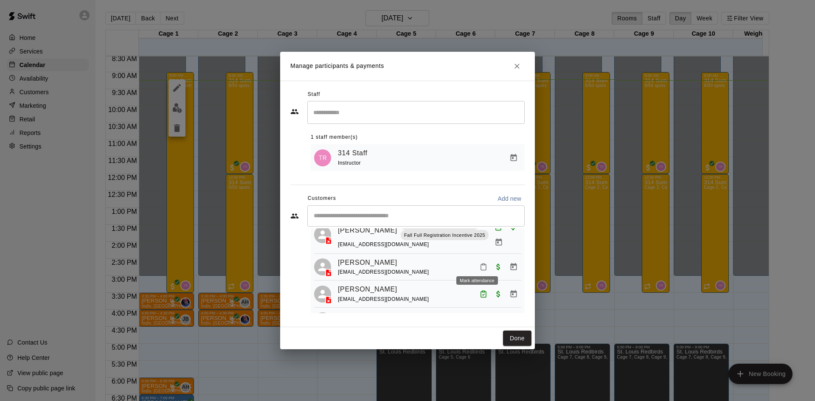
click at [479, 265] on icon "Mark attendance" at bounding box center [483, 267] width 8 height 8
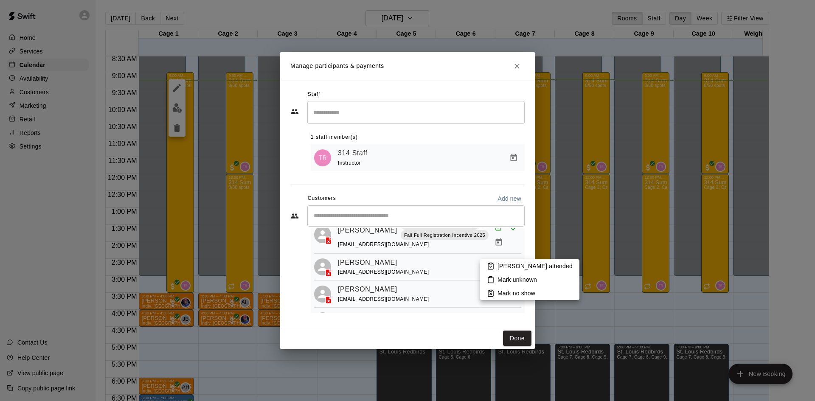
click at [500, 267] on p "[PERSON_NAME] attended" at bounding box center [534, 266] width 75 height 8
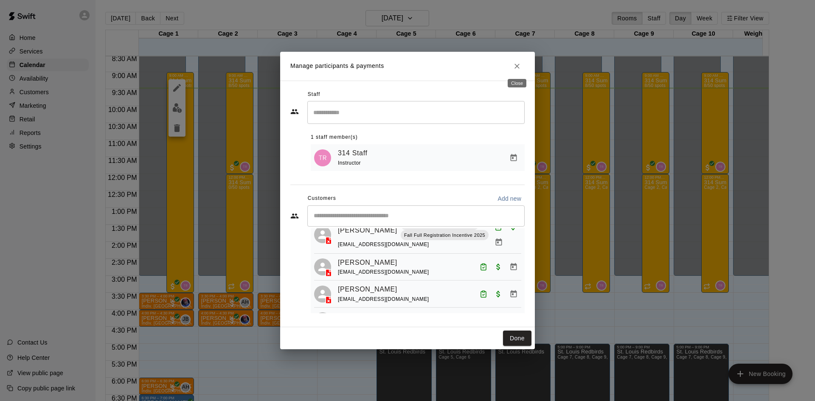
click at [515, 66] on icon "Close" at bounding box center [517, 66] width 8 height 8
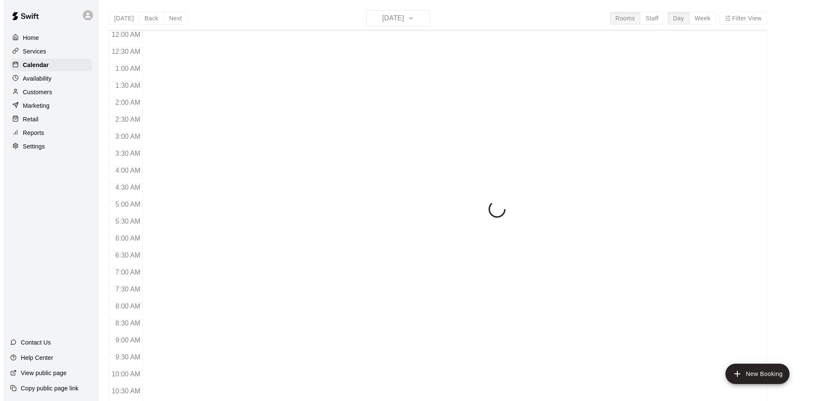
scroll to position [290, 0]
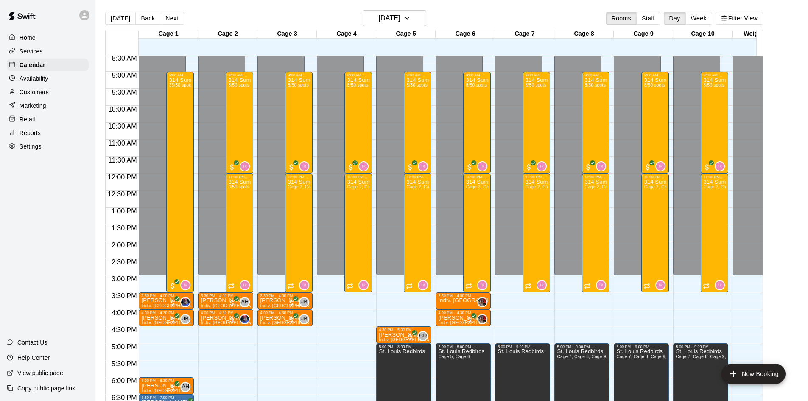
click at [242, 135] on div "314 Summer Camp | Week 10 (Morning) 8/50 spots" at bounding box center [239, 277] width 22 height 401
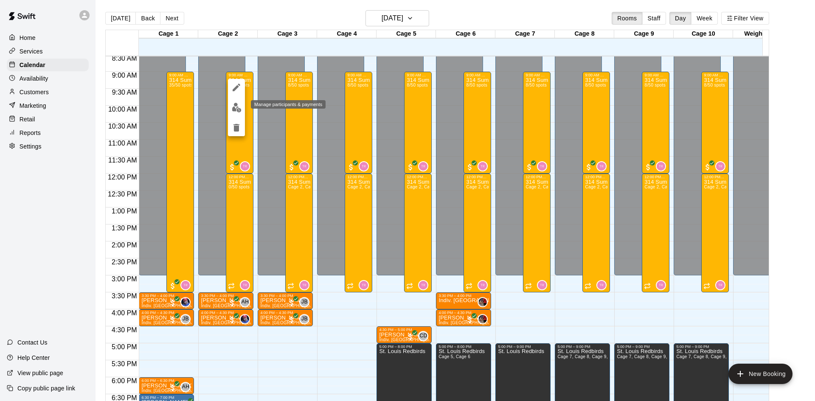
click at [234, 110] on img "edit" at bounding box center [237, 108] width 10 height 10
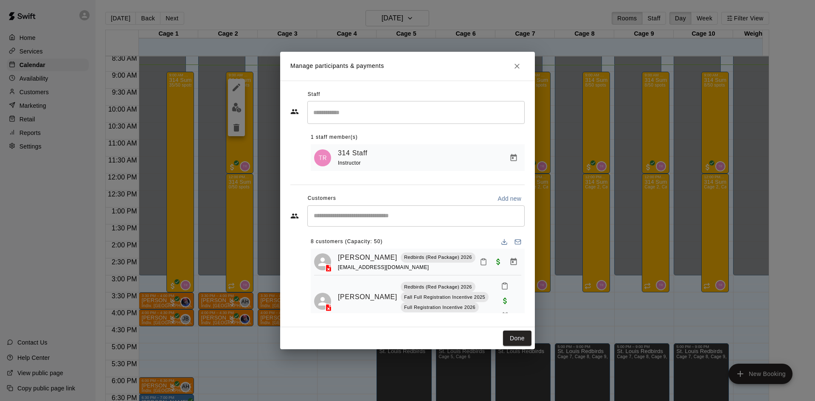
scroll to position [189, 0]
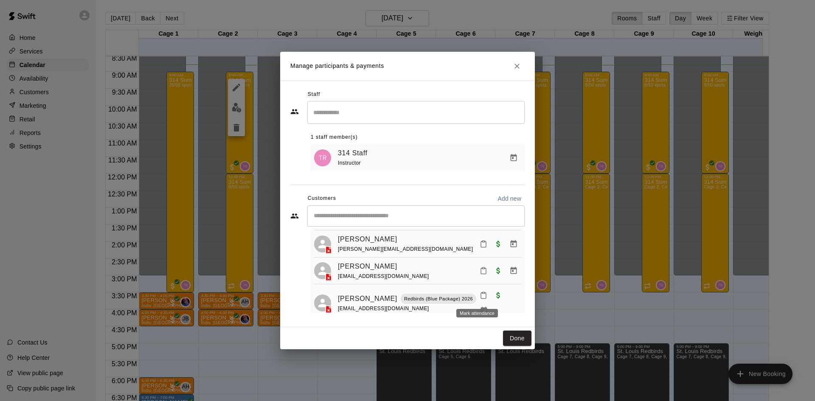
click at [481, 297] on button "Mark attendance" at bounding box center [483, 295] width 14 height 14
click at [497, 291] on p "[PERSON_NAME] attended" at bounding box center [531, 295] width 75 height 8
click at [476, 266] on button "Mark attendance" at bounding box center [483, 270] width 14 height 14
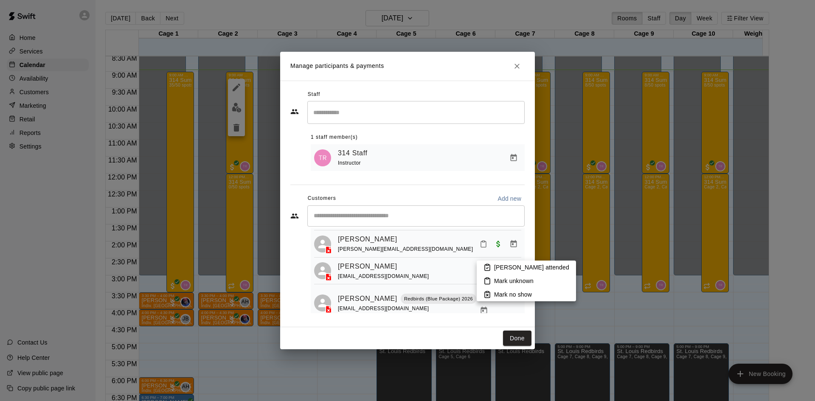
click at [497, 272] on p "[PERSON_NAME] attended" at bounding box center [531, 267] width 75 height 8
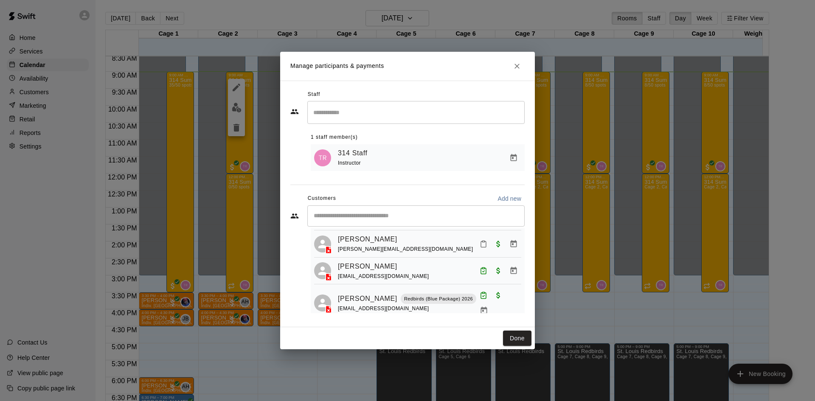
scroll to position [22, 0]
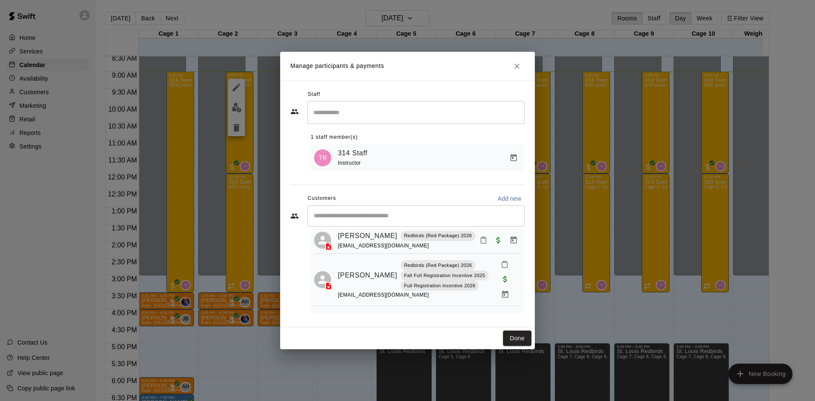
click at [504, 266] on button "Mark attendance" at bounding box center [504, 264] width 14 height 14
click at [508, 268] on icon at bounding box center [509, 266] width 8 height 8
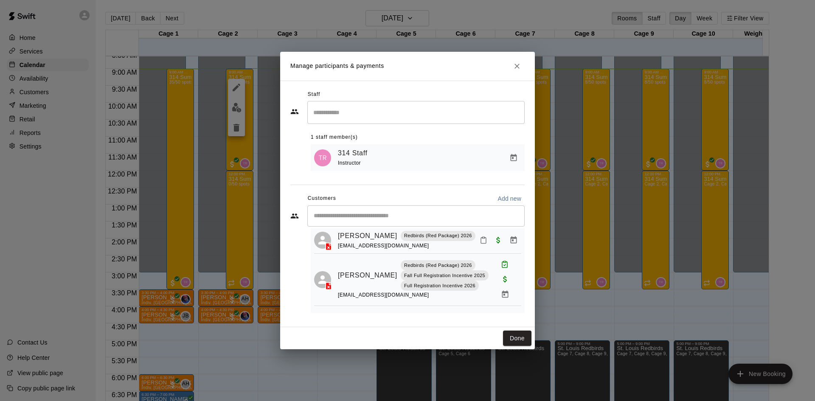
scroll to position [95, 0]
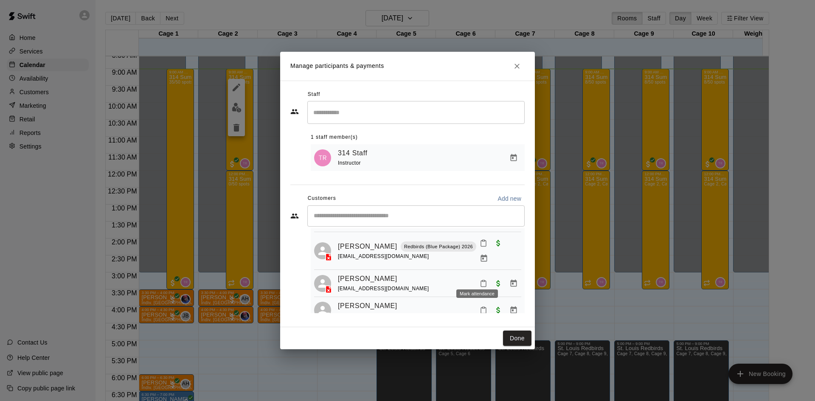
click at [479, 280] on icon "Mark attendance" at bounding box center [483, 284] width 8 height 8
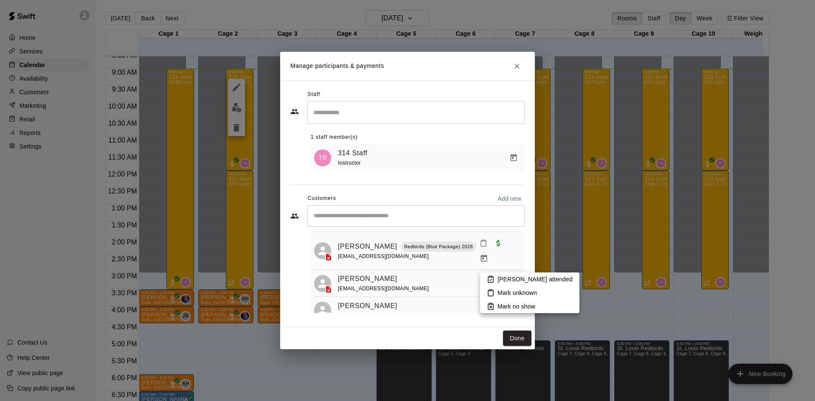
click at [486, 277] on li "[PERSON_NAME] attended" at bounding box center [529, 279] width 99 height 14
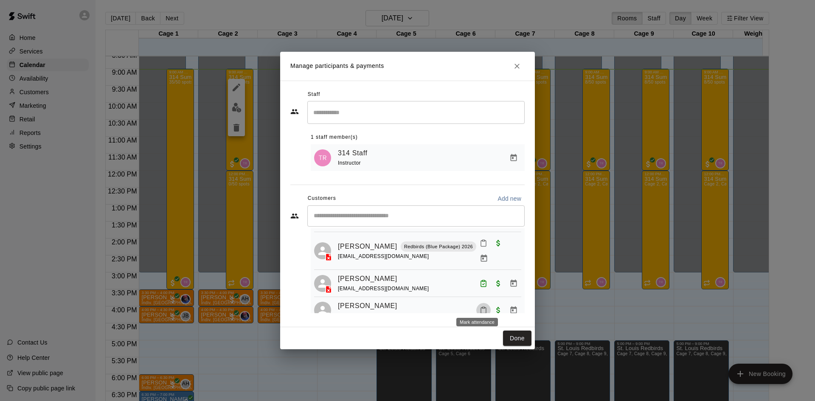
click at [479, 306] on icon "Mark attendance" at bounding box center [483, 310] width 8 height 8
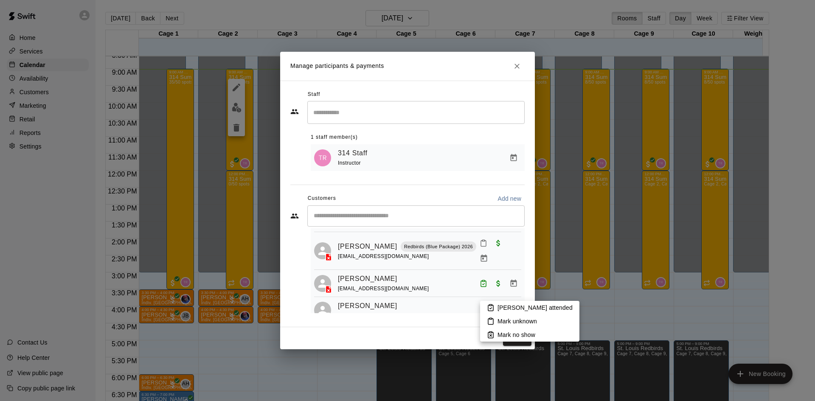
click at [492, 306] on rect at bounding box center [490, 305] width 3 height 1
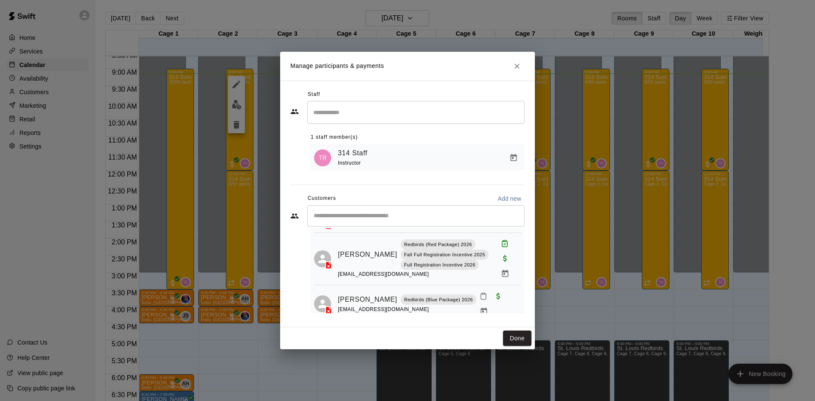
scroll to position [152, 0]
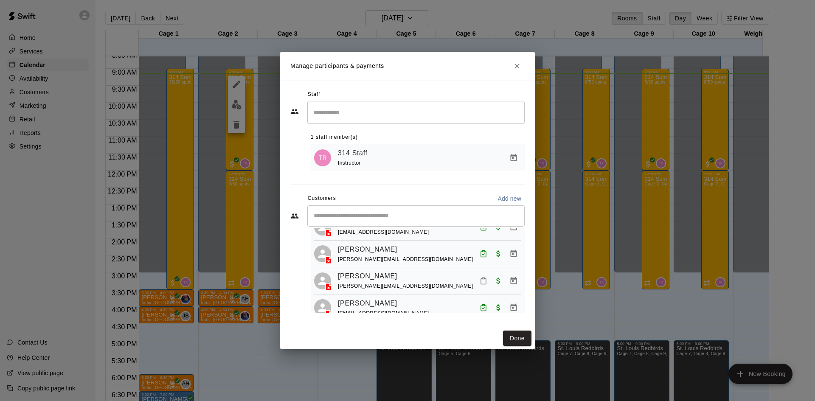
click at [476, 274] on button "Mark attendance" at bounding box center [483, 281] width 14 height 14
click at [517, 277] on p "[PERSON_NAME] attended" at bounding box center [531, 276] width 75 height 8
